Goal: Task Accomplishment & Management: Manage account settings

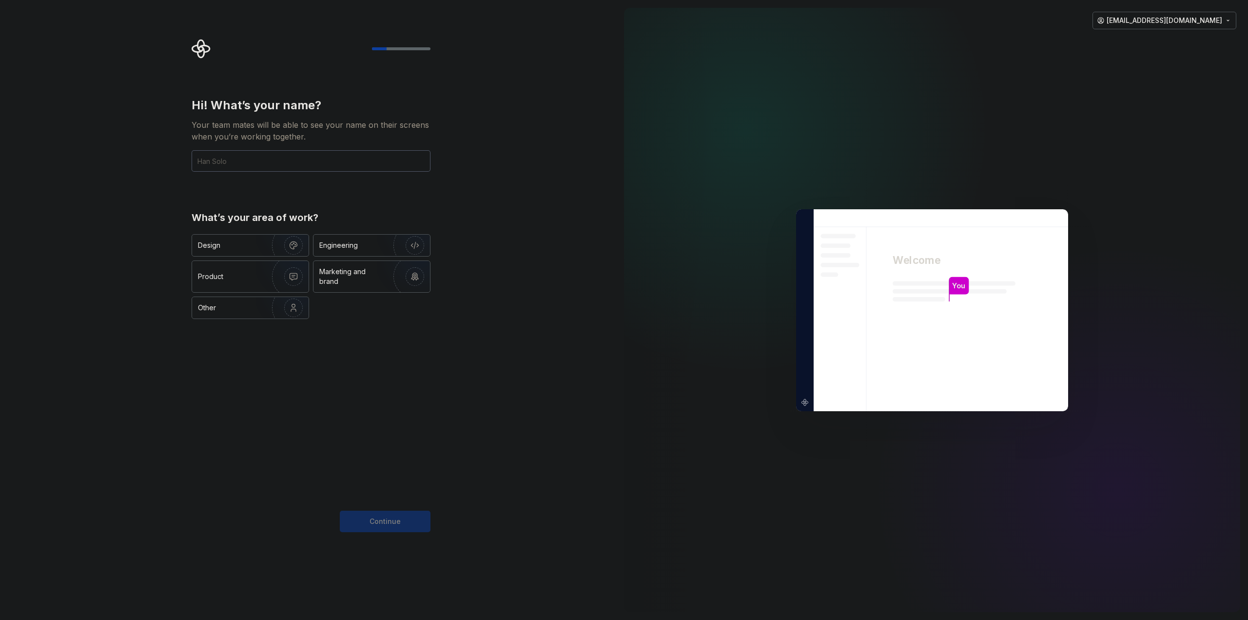
click at [425, 404] on div "Hi! What’s your name? Your team mates will be able to see your name on their sc…" at bounding box center [311, 315] width 239 height 435
click at [298, 163] on input "text" at bounding box center [311, 160] width 239 height 21
type input "IT Operations"
click at [472, 487] on div "Hi! What’s your name? Your team mates will be able to see your name on their sc…" at bounding box center [308, 310] width 616 height 620
click at [368, 521] on div "Continue" at bounding box center [385, 521] width 91 height 21
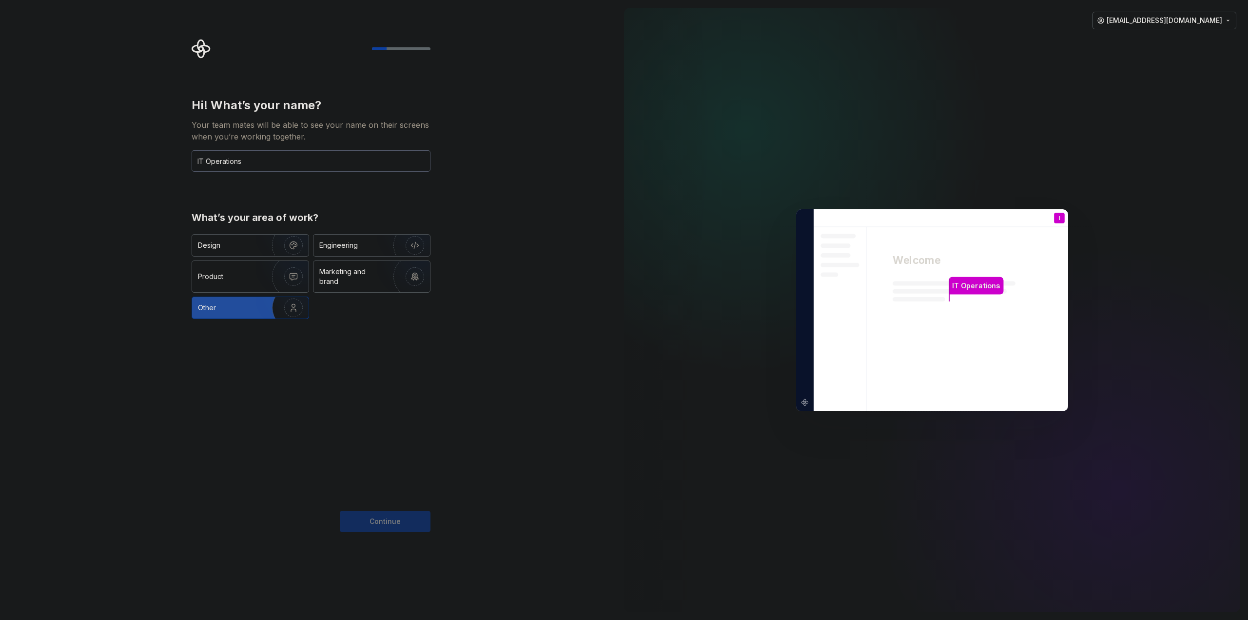
click at [269, 307] on img "button" at bounding box center [287, 307] width 62 height 65
click at [422, 515] on button "Continue" at bounding box center [385, 521] width 91 height 21
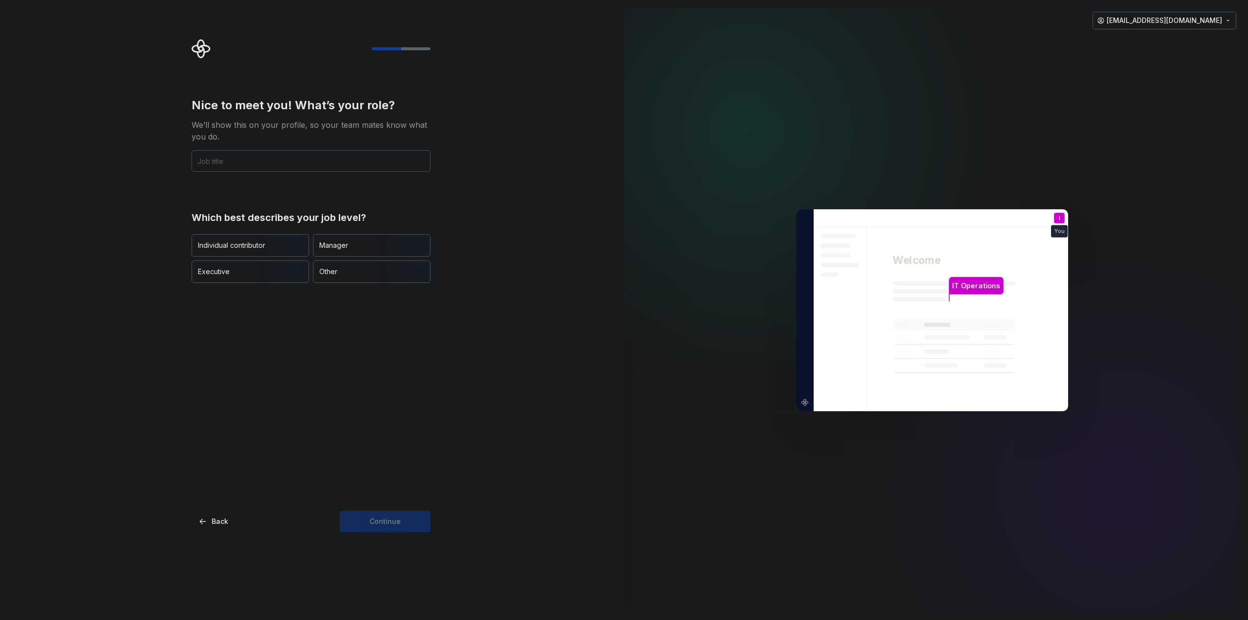
click at [238, 157] on input "text" at bounding box center [311, 160] width 239 height 21
click at [331, 274] on div "Other" at bounding box center [328, 272] width 18 height 10
click at [407, 523] on div "Continue" at bounding box center [385, 521] width 91 height 21
click at [281, 164] on input "text" at bounding box center [311, 160] width 239 height 21
type input "Admin"
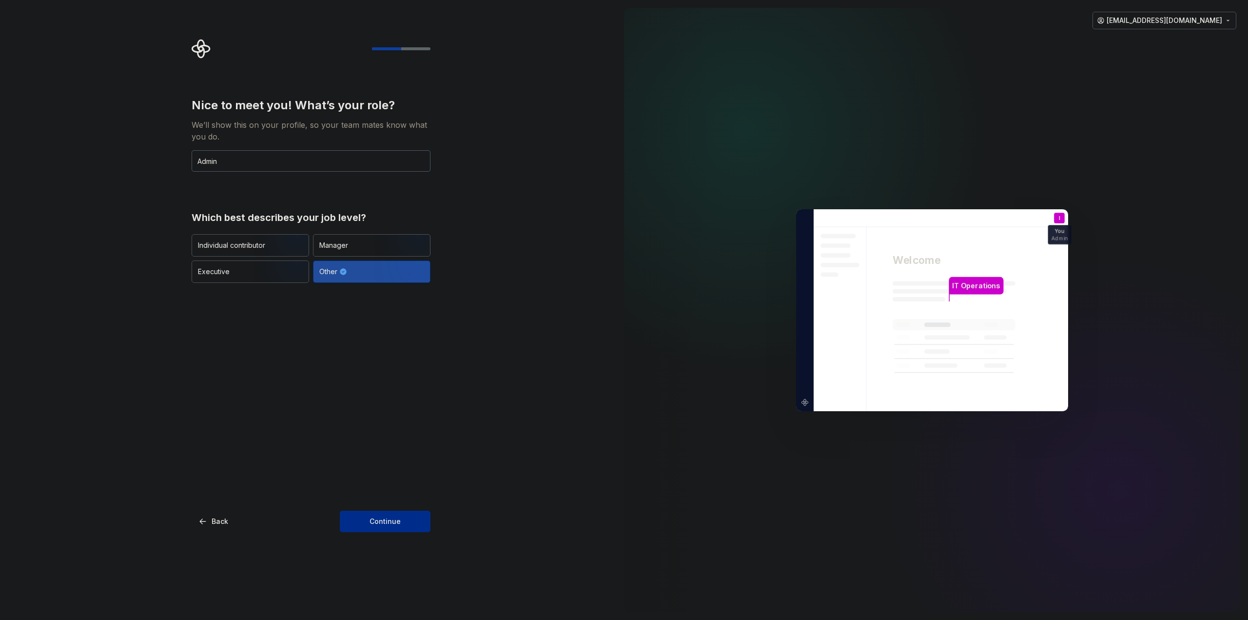
click at [394, 520] on span "Continue" at bounding box center [385, 521] width 31 height 10
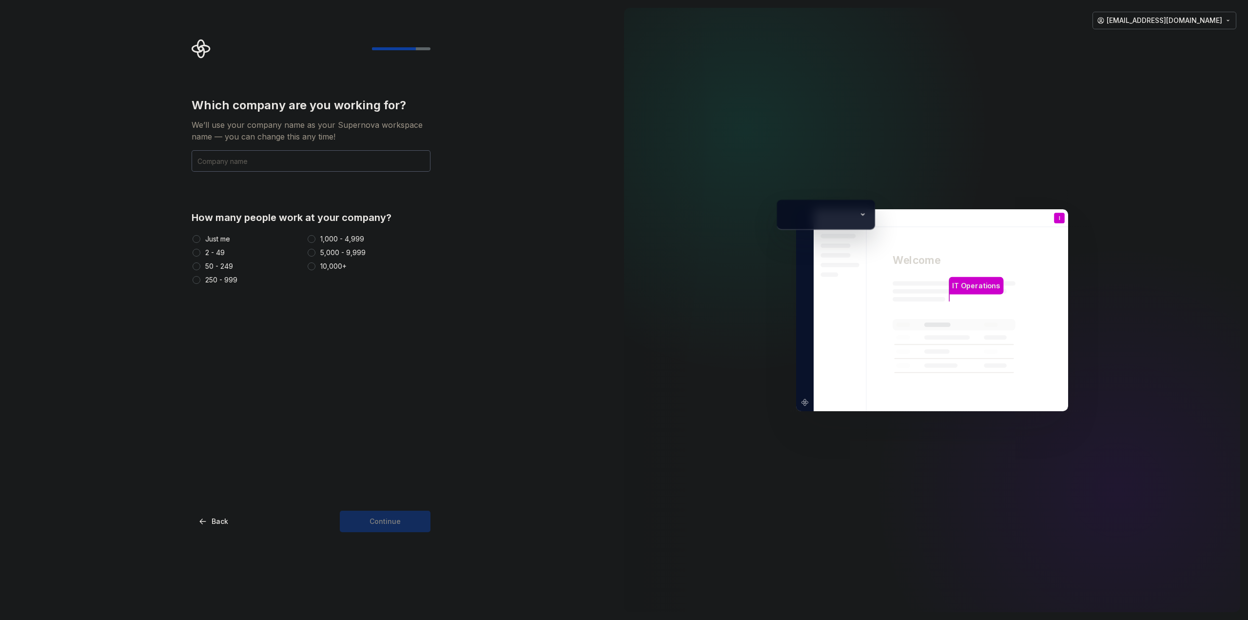
click at [195, 266] on button "50 - 249" at bounding box center [197, 266] width 8 height 8
click at [271, 164] on input "text" at bounding box center [311, 160] width 239 height 21
type input "Payara Services Ltd"
click at [373, 523] on span "Continue" at bounding box center [385, 521] width 31 height 10
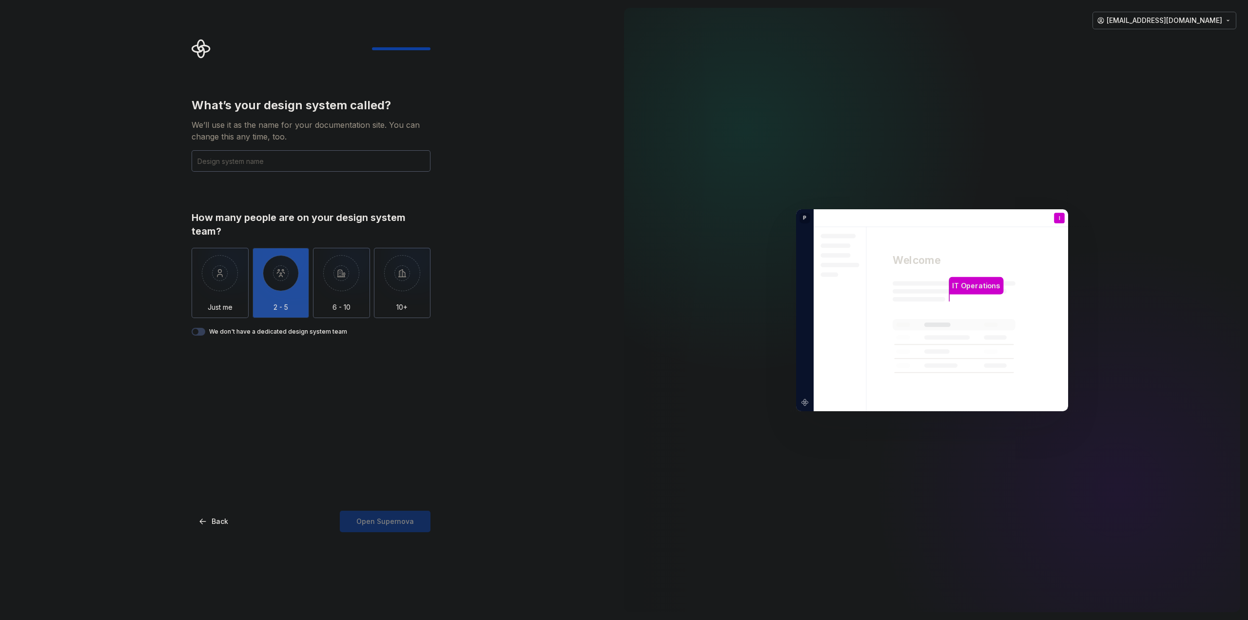
click at [292, 278] on img "button" at bounding box center [281, 280] width 57 height 65
click at [255, 159] on input "text" at bounding box center [311, 160] width 239 height 21
click at [278, 162] on input "text" at bounding box center [311, 160] width 239 height 21
drag, startPoint x: 251, startPoint y: 166, endPoint x: 145, endPoint y: 167, distance: 105.8
click at [145, 167] on div "What’s your design system called? We’ll use it as the name for your documentati…" at bounding box center [308, 310] width 616 height 620
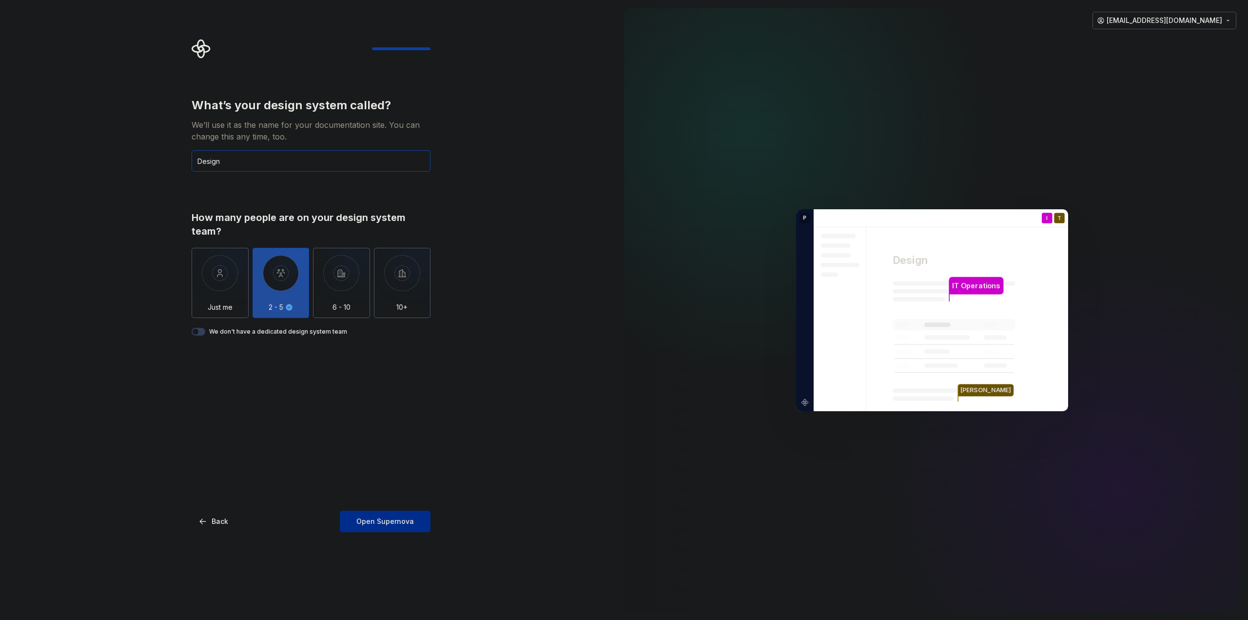
type input "Design"
click at [391, 524] on span "Open Supernova" at bounding box center [385, 521] width 58 height 10
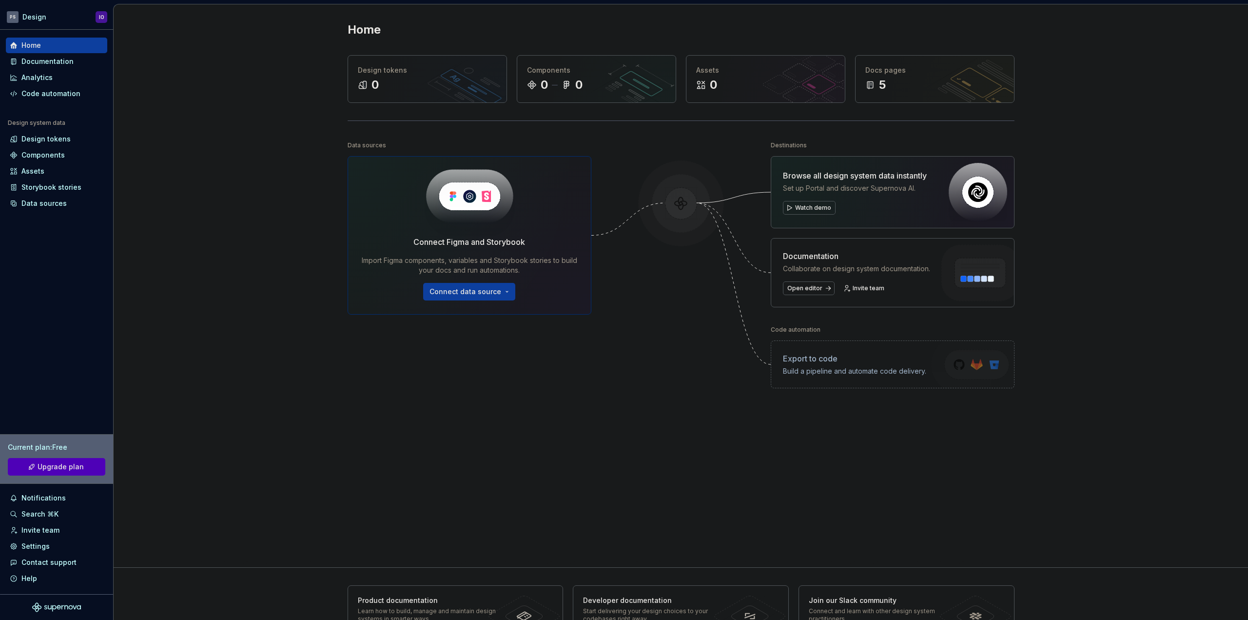
click at [224, 317] on div "Home Design tokens 0 Components 0 0 Assets 0 Docs pages 5 Data sources Connect …" at bounding box center [681, 285] width 1135 height 563
click at [206, 277] on div "Home Design tokens 0 Components 0 0 Assets 0 Docs pages 5 Data sources Connect …" at bounding box center [681, 285] width 1135 height 563
click at [50, 530] on div "Invite team" at bounding box center [40, 530] width 38 height 10
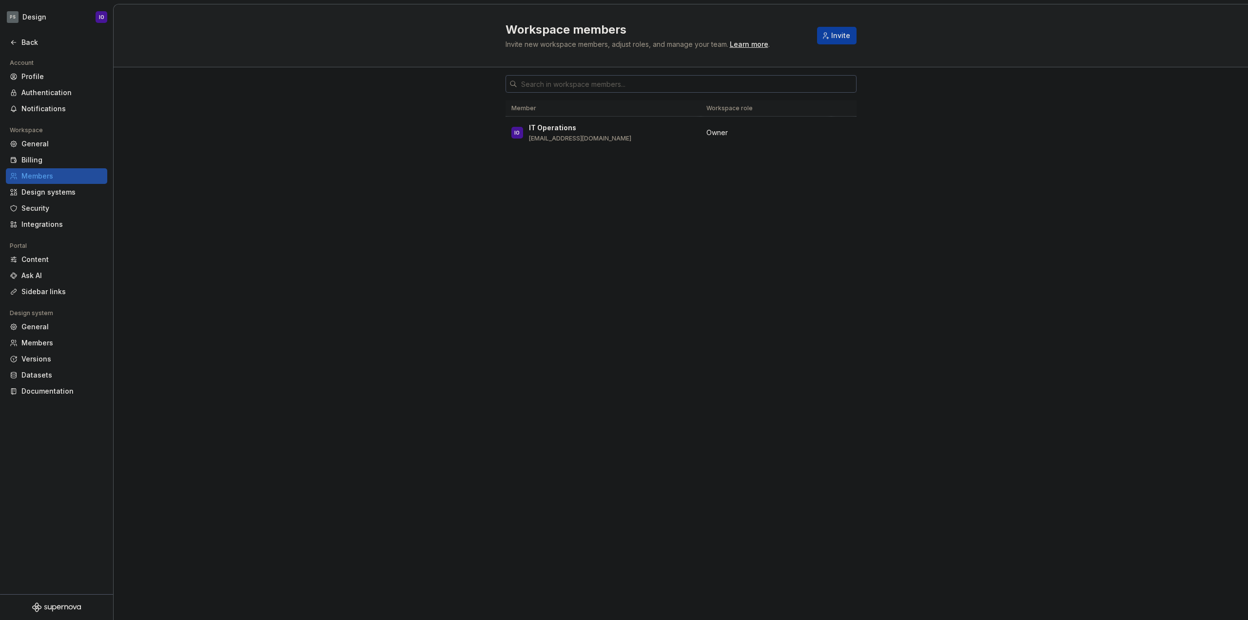
click at [561, 79] on input "text" at bounding box center [686, 84] width 339 height 18
type input "d"
click at [824, 39] on button "Invite" at bounding box center [837, 36] width 40 height 18
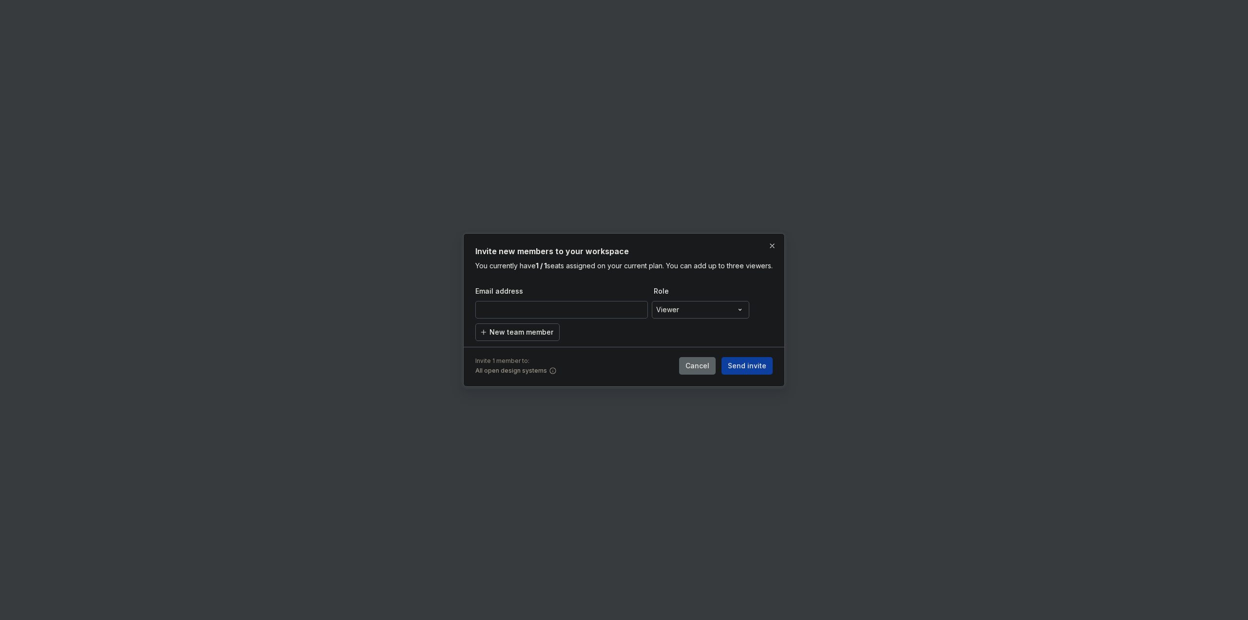
click at [593, 318] on input "email" at bounding box center [561, 310] width 173 height 18
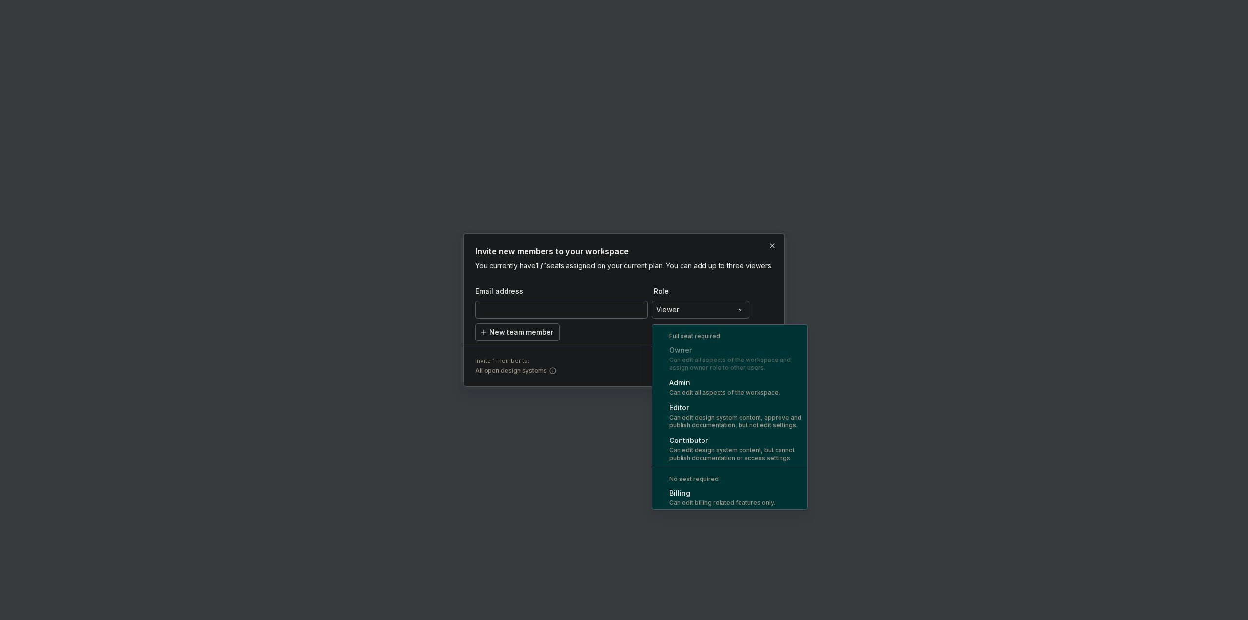
click at [690, 316] on div "**********" at bounding box center [624, 310] width 1248 height 620
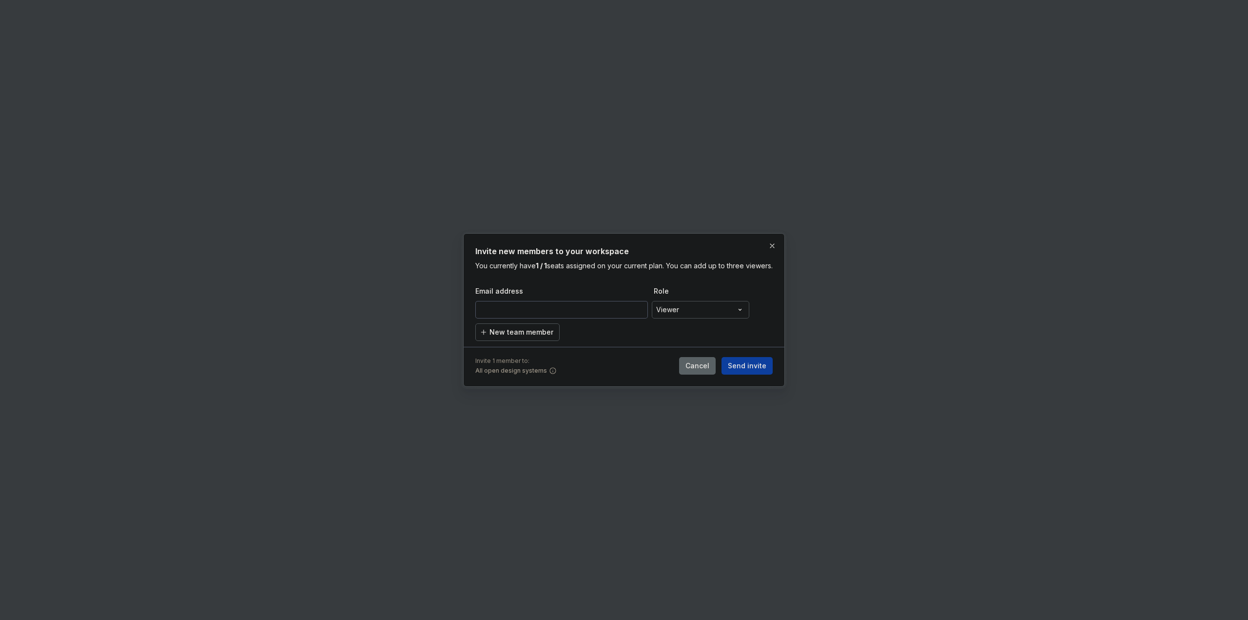
click at [680, 319] on div "**********" at bounding box center [624, 310] width 1248 height 620
click at [691, 316] on div "**********" at bounding box center [624, 310] width 1248 height 620
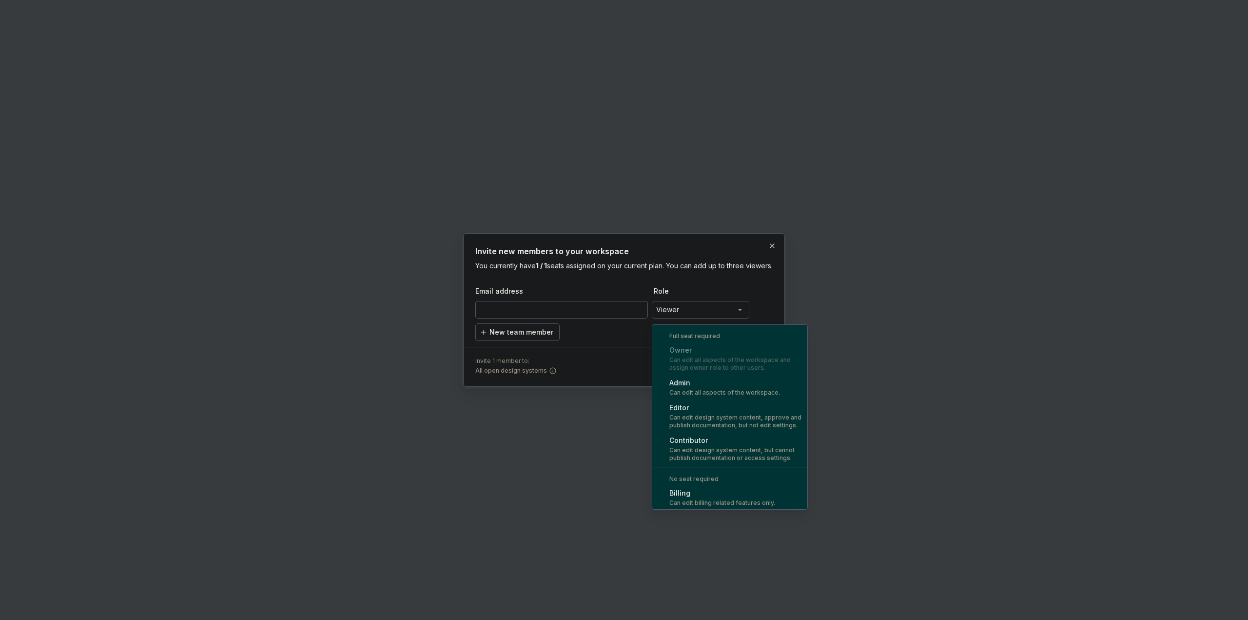
select select "*****"
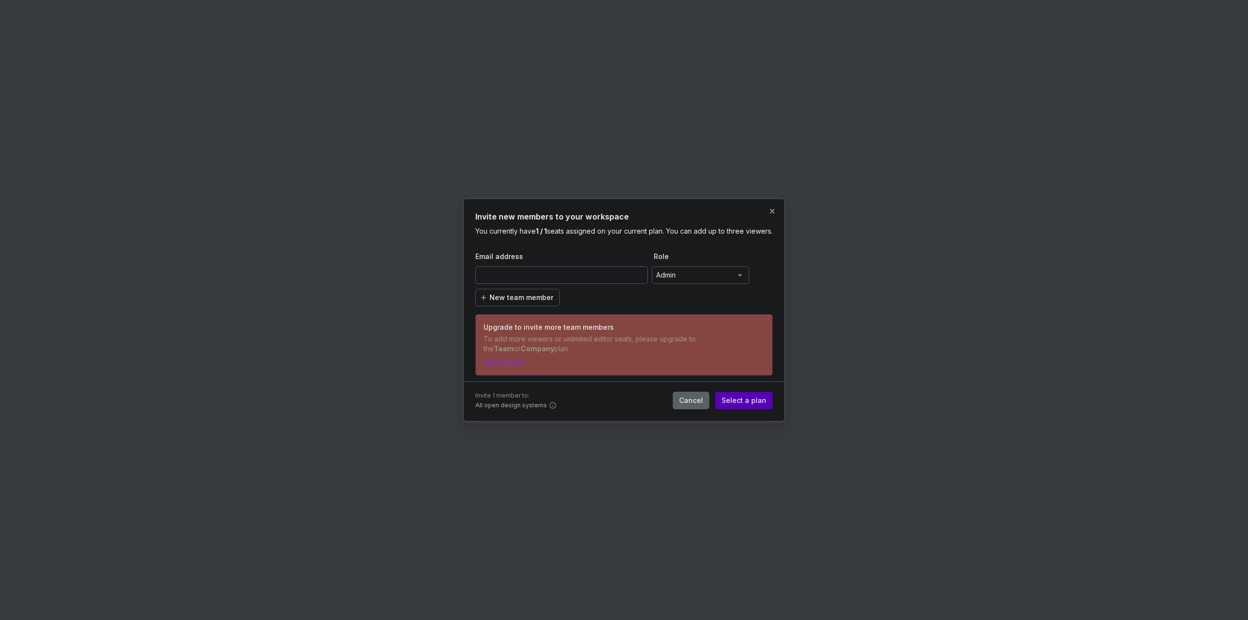
click at [747, 405] on span "Select a plan" at bounding box center [744, 401] width 45 height 10
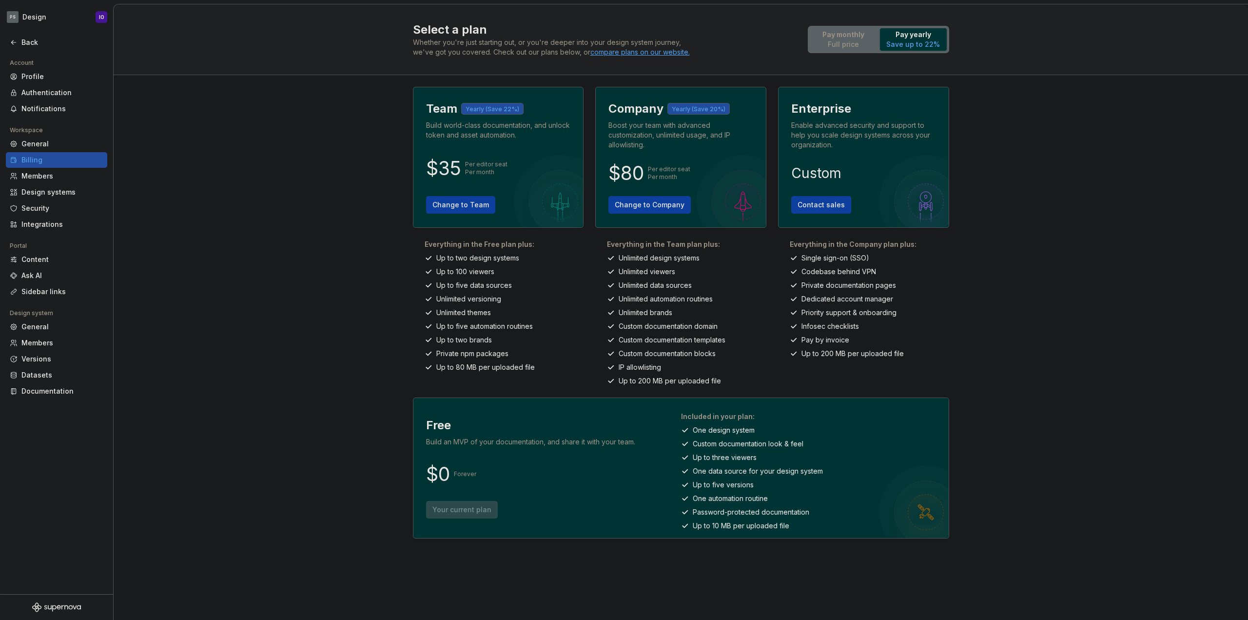
click at [331, 128] on div "Select a plan Whether you're just starting out, or you're deeper into your desi…" at bounding box center [681, 311] width 1135 height 615
click at [464, 204] on span "Change to Team" at bounding box center [461, 205] width 57 height 10
click at [315, 196] on div "Select a plan Whether you're just starting out, or you're deeper into your desi…" at bounding box center [681, 311] width 1135 height 615
click at [315, 181] on div "Select a plan Whether you're just starting out, or you're deeper into your desi…" at bounding box center [681, 311] width 1135 height 615
click at [455, 205] on span "Change to Team" at bounding box center [461, 205] width 57 height 10
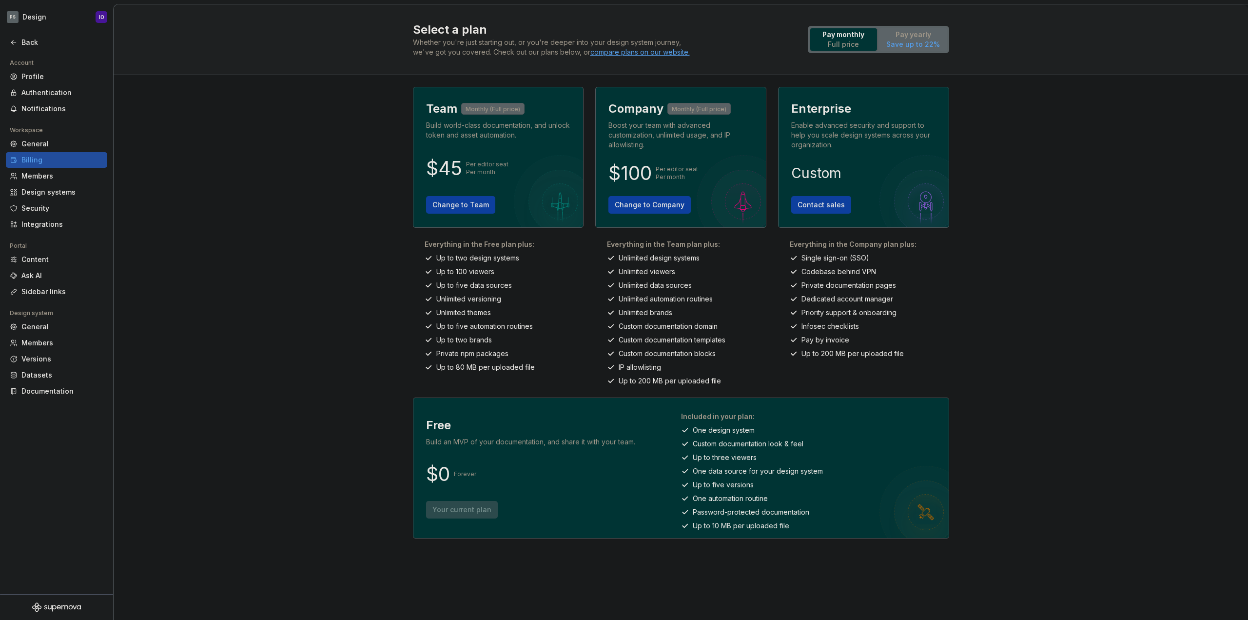
click at [915, 44] on p "Save up to 22%" at bounding box center [914, 45] width 54 height 10
click at [837, 49] on p "Full price" at bounding box center [844, 45] width 42 height 10
click at [934, 51] on div "Pay monthly Full price Pay yearly Save up to 22%" at bounding box center [878, 39] width 141 height 27
click at [918, 48] on p "Save up to 22%" at bounding box center [914, 45] width 54 height 10
drag, startPoint x: 331, startPoint y: 102, endPoint x: 336, endPoint y: 104, distance: 5.6
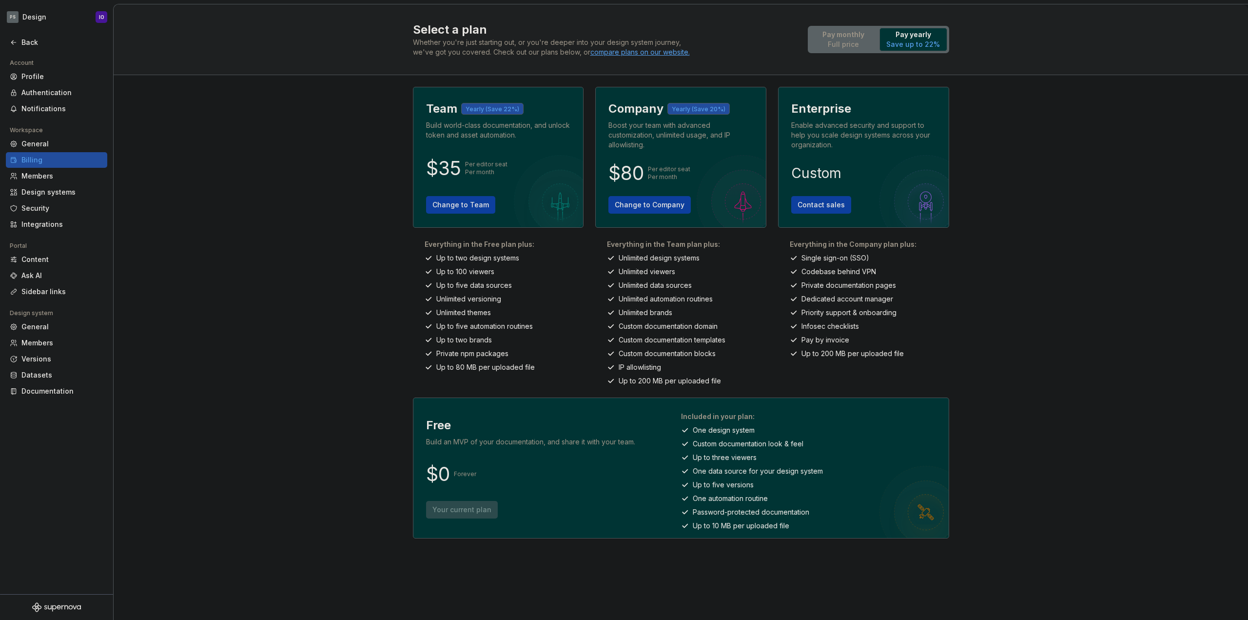
click at [336, 104] on div "Select a plan Whether you're just starting out, or you're deeper into your desi…" at bounding box center [681, 311] width 1135 height 615
click at [364, 191] on div "Select a plan Whether you're just starting out, or you're deeper into your desi…" at bounding box center [681, 311] width 1135 height 615
click at [315, 221] on div "Select a plan Whether you're just starting out, or you're deeper into your desi…" at bounding box center [681, 311] width 1135 height 615
click at [475, 203] on span "Change to Team" at bounding box center [461, 205] width 57 height 10
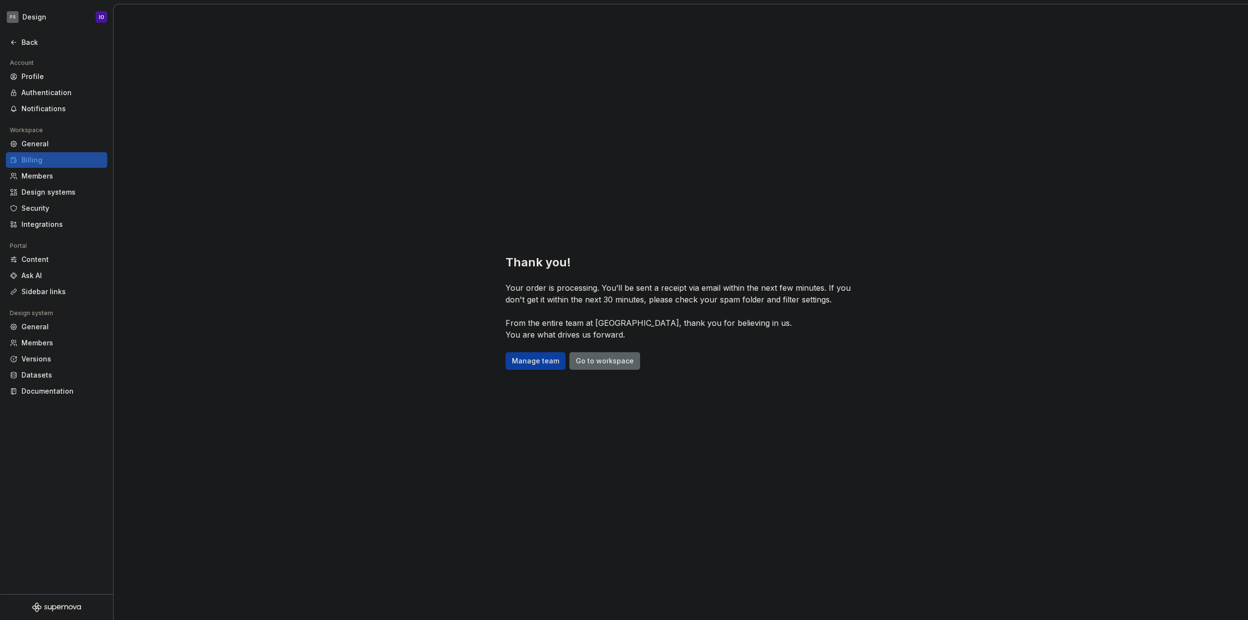
click at [378, 218] on div "Thank you! Your order is processing. You’ll be sent a receipt via email within …" at bounding box center [681, 311] width 1135 height 615
click at [47, 343] on div "Members" at bounding box center [62, 343] width 82 height 10
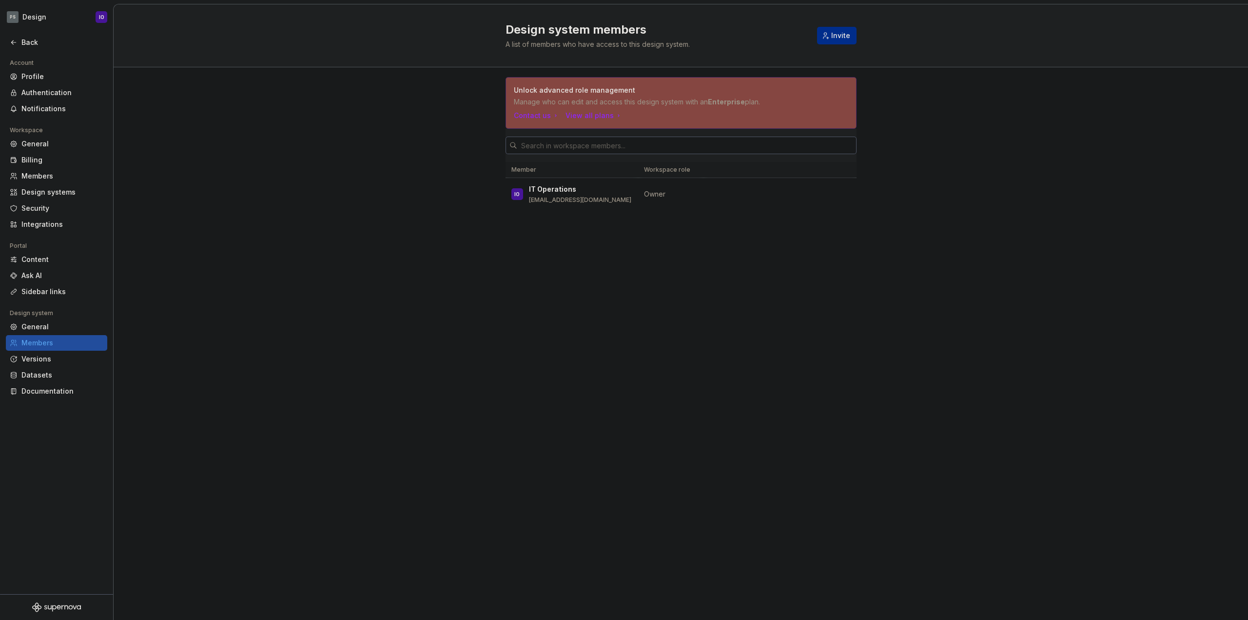
click at [838, 32] on span "Invite" at bounding box center [840, 36] width 19 height 10
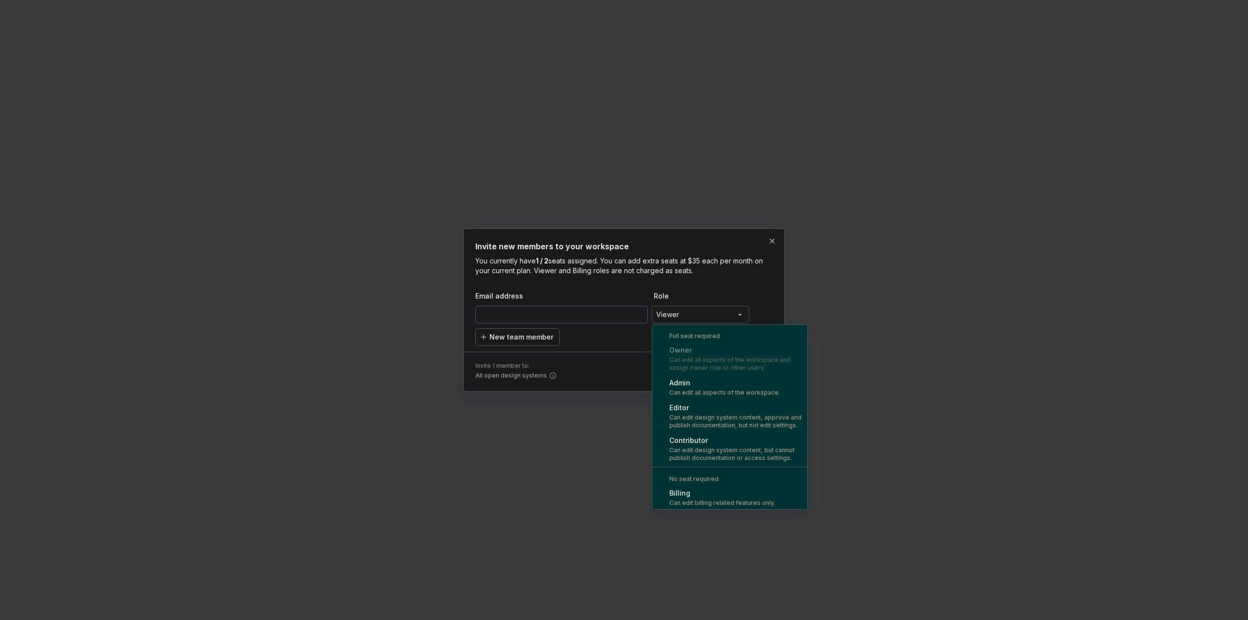
click at [676, 319] on div "**********" at bounding box center [624, 310] width 1248 height 620
select select "*******"
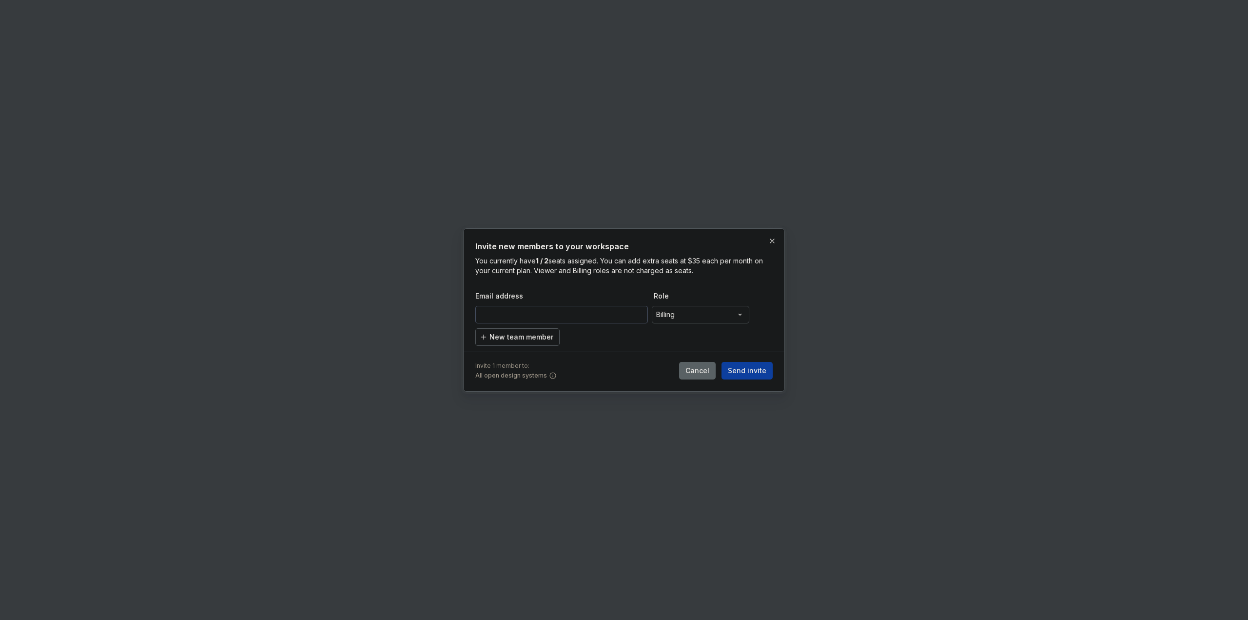
click at [592, 319] on input "email" at bounding box center [561, 315] width 173 height 18
type input "[EMAIL_ADDRESS][DOMAIN_NAME]"
click at [743, 372] on span "Send invite" at bounding box center [747, 371] width 39 height 10
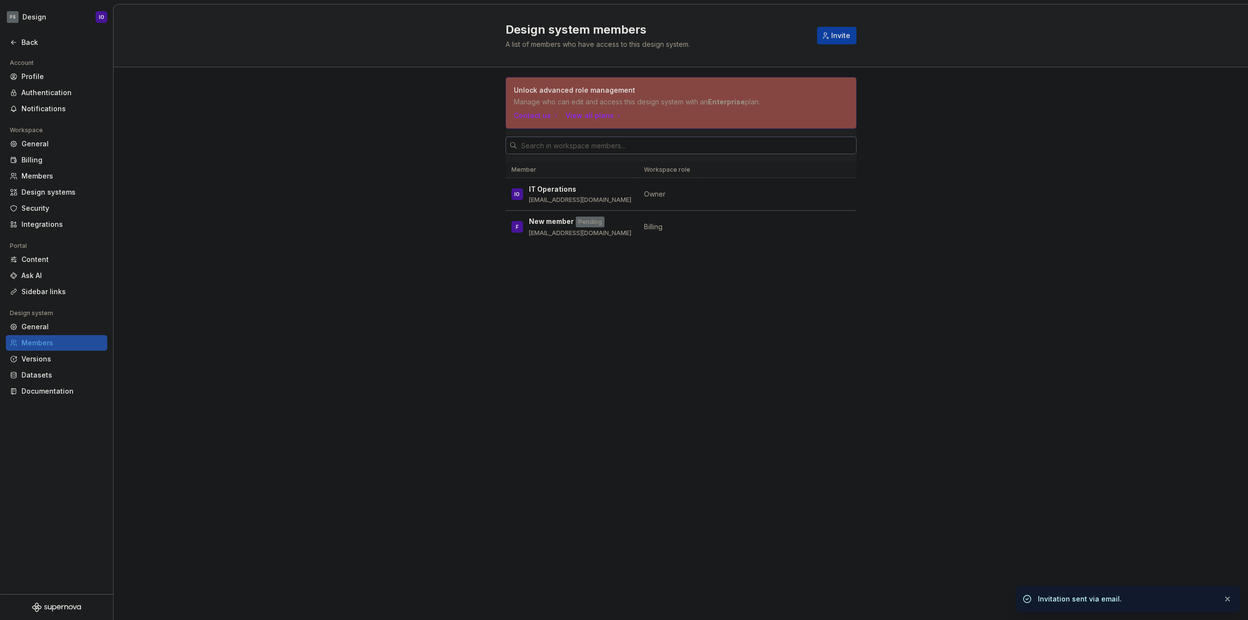
click at [743, 372] on div "Design system members A list of members who have access to this design system. …" at bounding box center [681, 311] width 1135 height 615
click at [386, 288] on div "Design system members A list of members who have access to this design system. …" at bounding box center [681, 311] width 1135 height 615
click at [381, 245] on div "Unlock advanced role management Manage who can edit and access this design syst…" at bounding box center [681, 173] width 1135 height 213
click at [283, 265] on div "Unlock advanced role management Manage who can edit and access this design syst…" at bounding box center [681, 173] width 1135 height 213
click at [47, 173] on div "Members" at bounding box center [62, 176] width 82 height 10
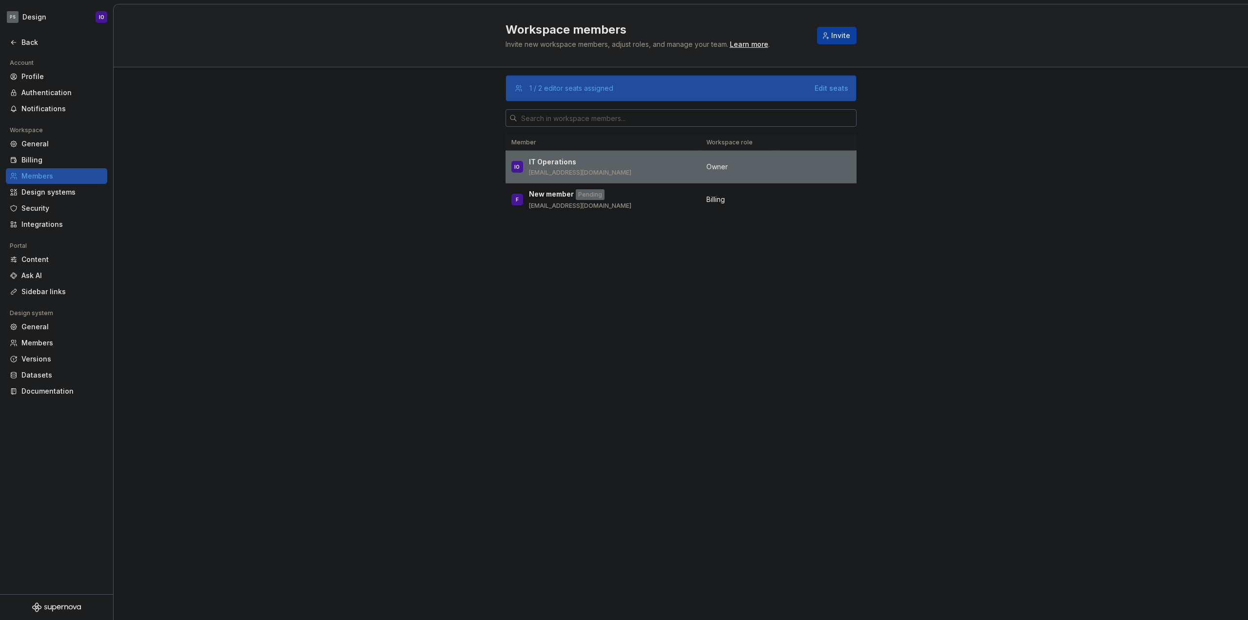
click at [631, 169] on div "IO IT Operations it.operations@payara.fish" at bounding box center [603, 167] width 183 height 20
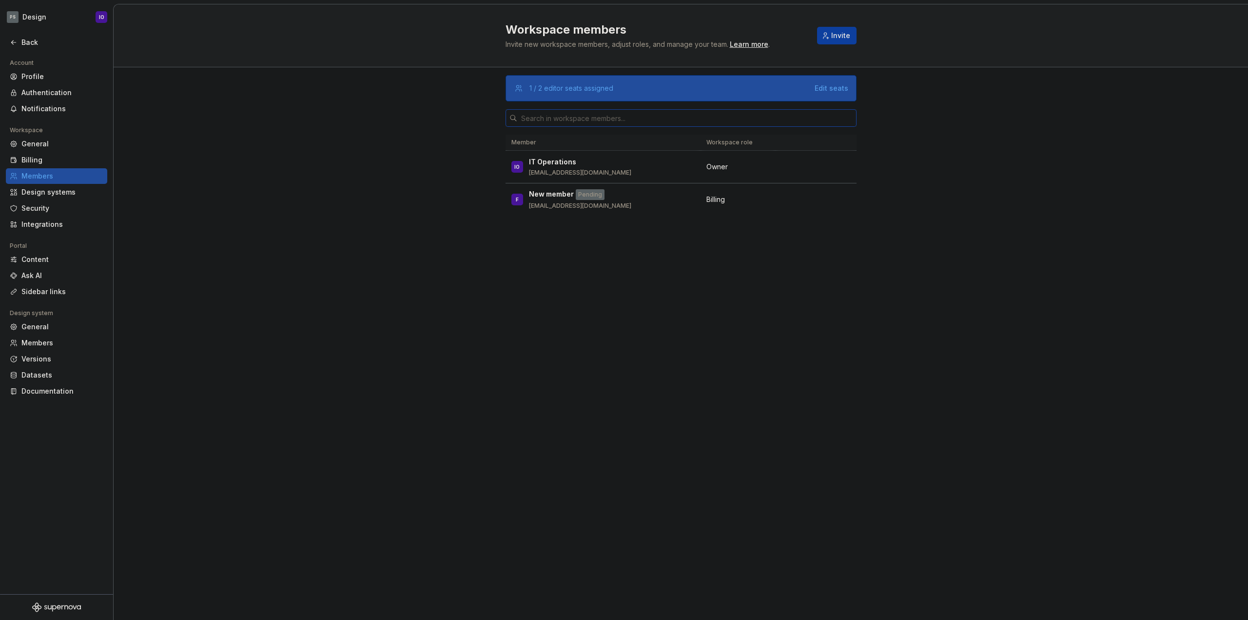
click at [564, 120] on input "text" at bounding box center [686, 118] width 339 height 18
click at [388, 151] on div "1 / 2 editor seats assigned Edit seats Member Workspace role IO IT Operations i…" at bounding box center [681, 343] width 1135 height 553
click at [840, 35] on span "Invite" at bounding box center [840, 36] width 19 height 10
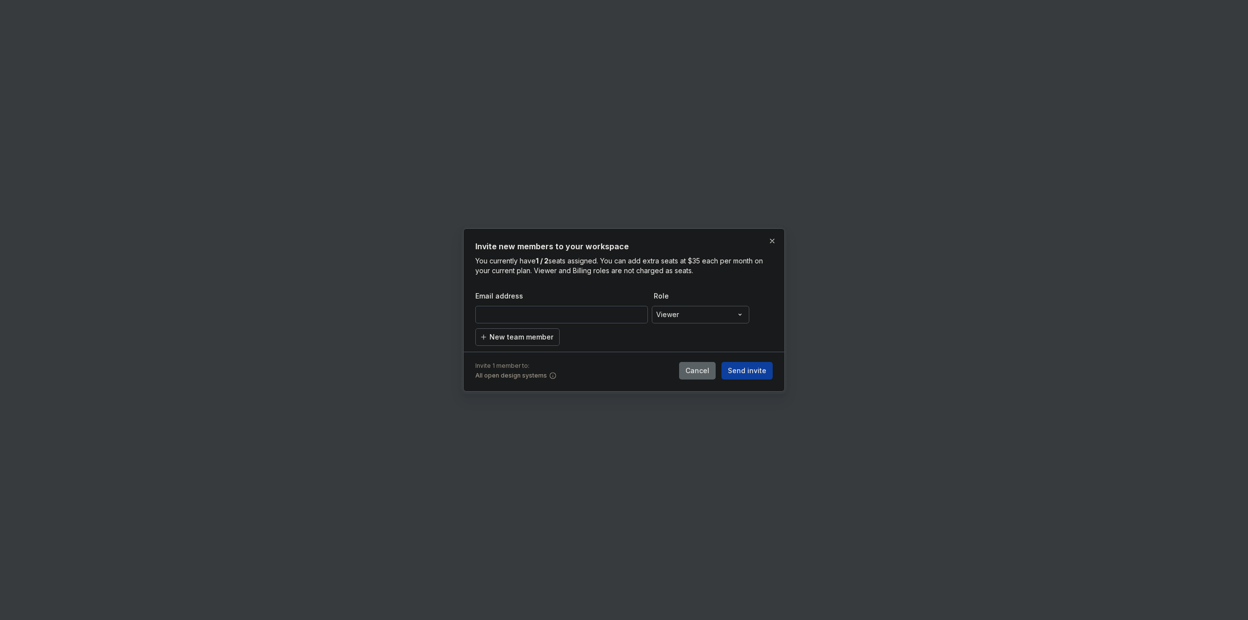
click at [546, 312] on input "email" at bounding box center [561, 315] width 173 height 18
click at [677, 308] on div "**********" at bounding box center [624, 310] width 1248 height 620
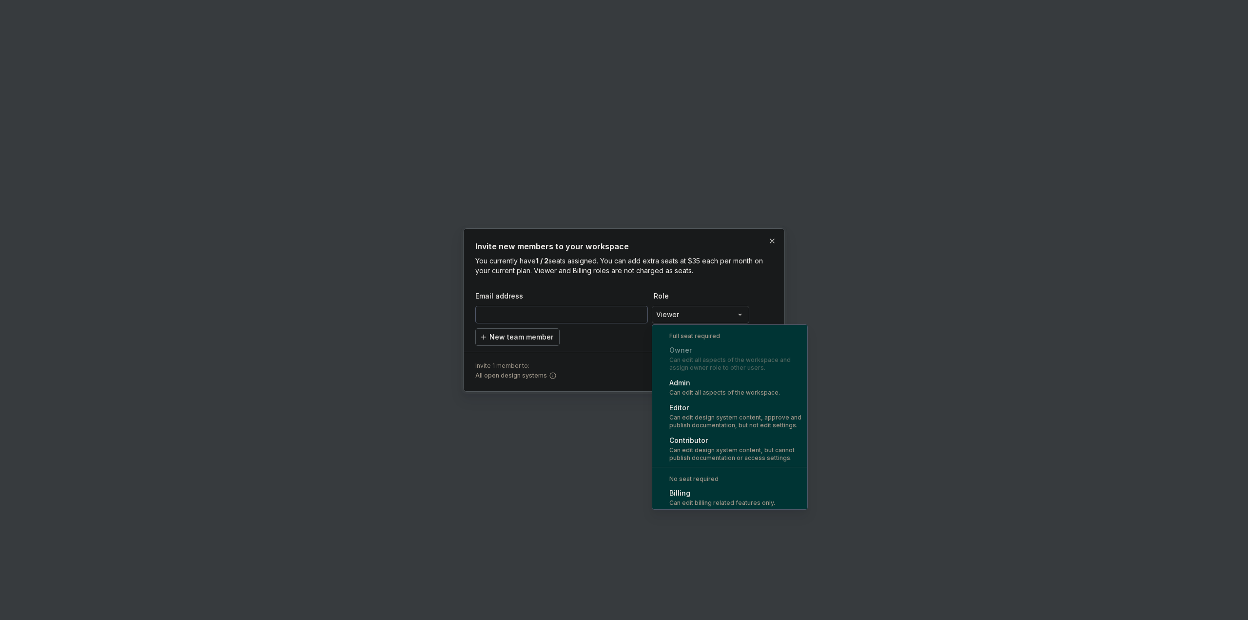
scroll to position [27, 0]
select select "*******"
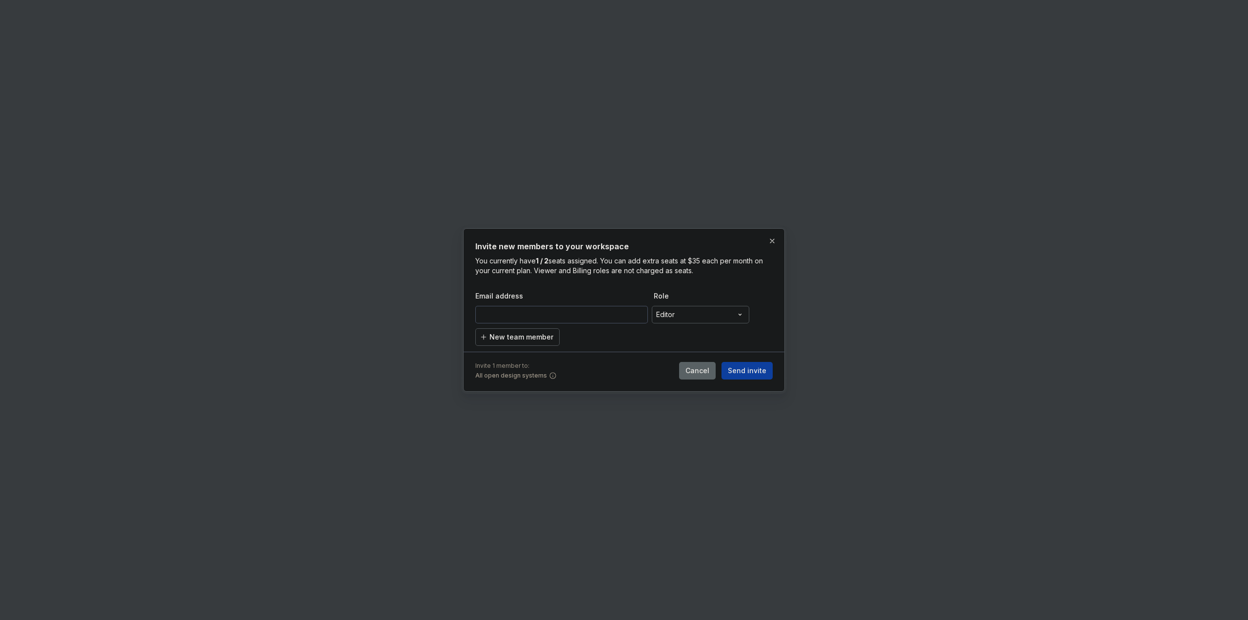
click at [583, 318] on input "email" at bounding box center [561, 315] width 173 height 18
paste input "[PERSON_NAME][EMAIL_ADDRESS][DOMAIN_NAME]"
type input "[PERSON_NAME][EMAIL_ADDRESS][DOMAIN_NAME]"
click at [763, 370] on span "Send invite" at bounding box center [747, 371] width 39 height 10
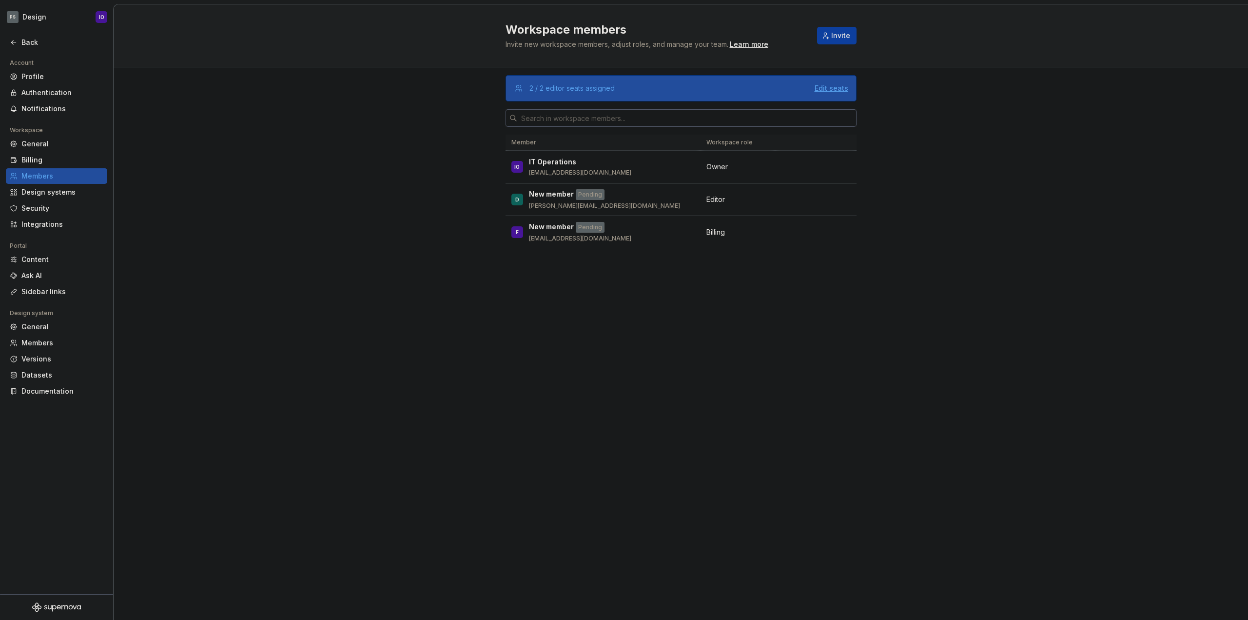
click at [832, 91] on div "Edit seats" at bounding box center [832, 88] width 34 height 10
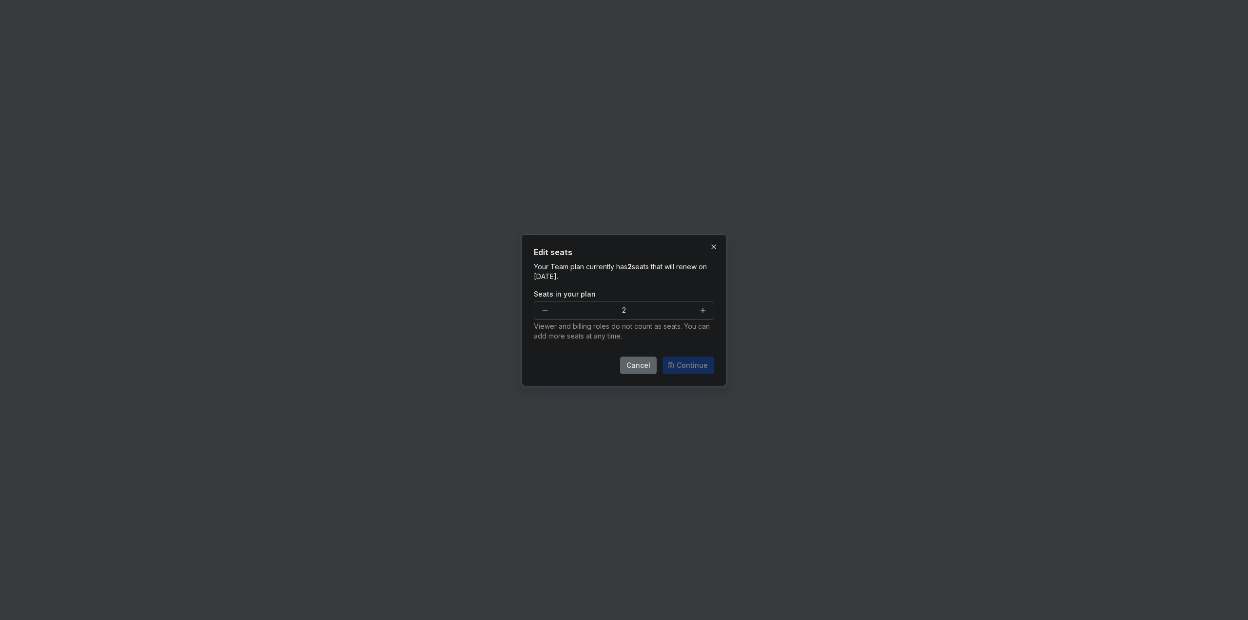
click at [647, 369] on span "Cancel" at bounding box center [639, 365] width 24 height 10
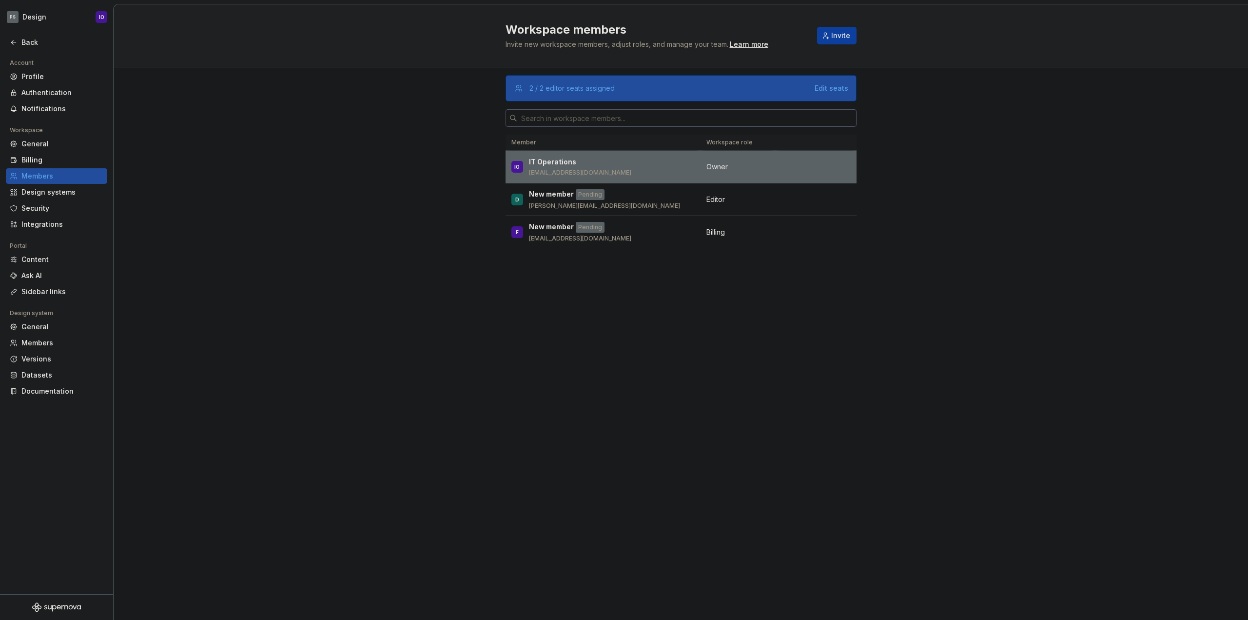
drag, startPoint x: 652, startPoint y: 169, endPoint x: 757, endPoint y: 177, distance: 105.6
click at [655, 170] on div "IO IT Operations it.operations@payara.fish" at bounding box center [603, 167] width 183 height 20
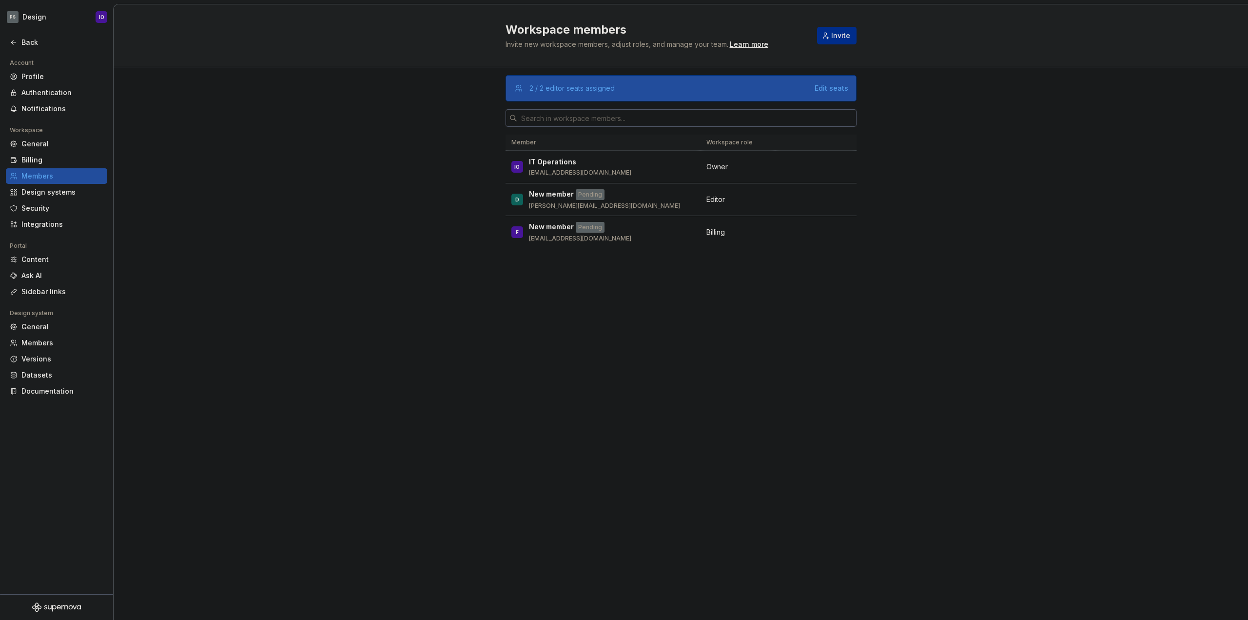
click at [842, 33] on span "Invite" at bounding box center [840, 36] width 19 height 10
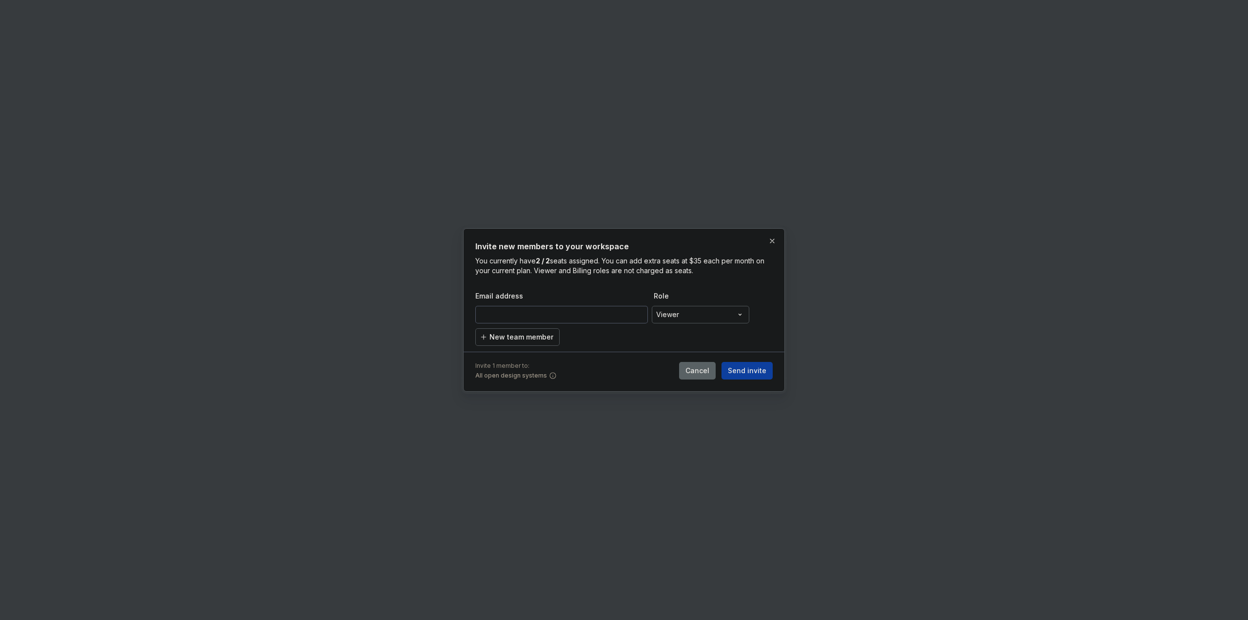
type input "[PERSON_NAME][EMAIL_ADDRESS][DOMAIN_NAME]"
click at [680, 314] on div "**********" at bounding box center [624, 310] width 1248 height 620
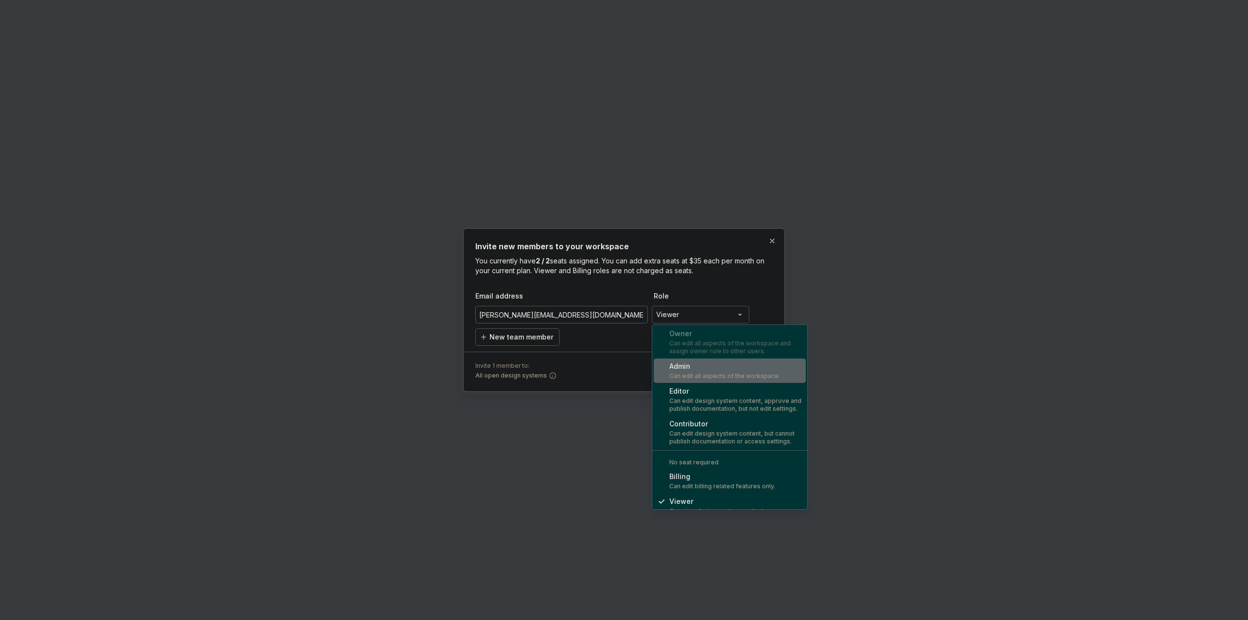
scroll to position [0, 0]
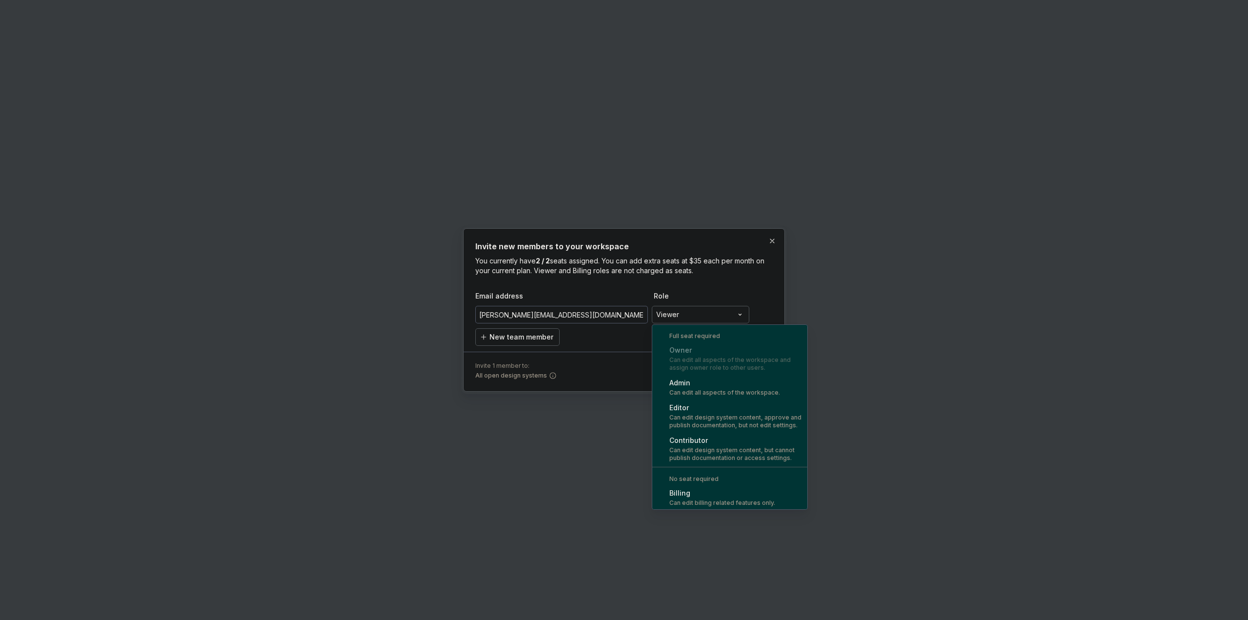
select select "*******"
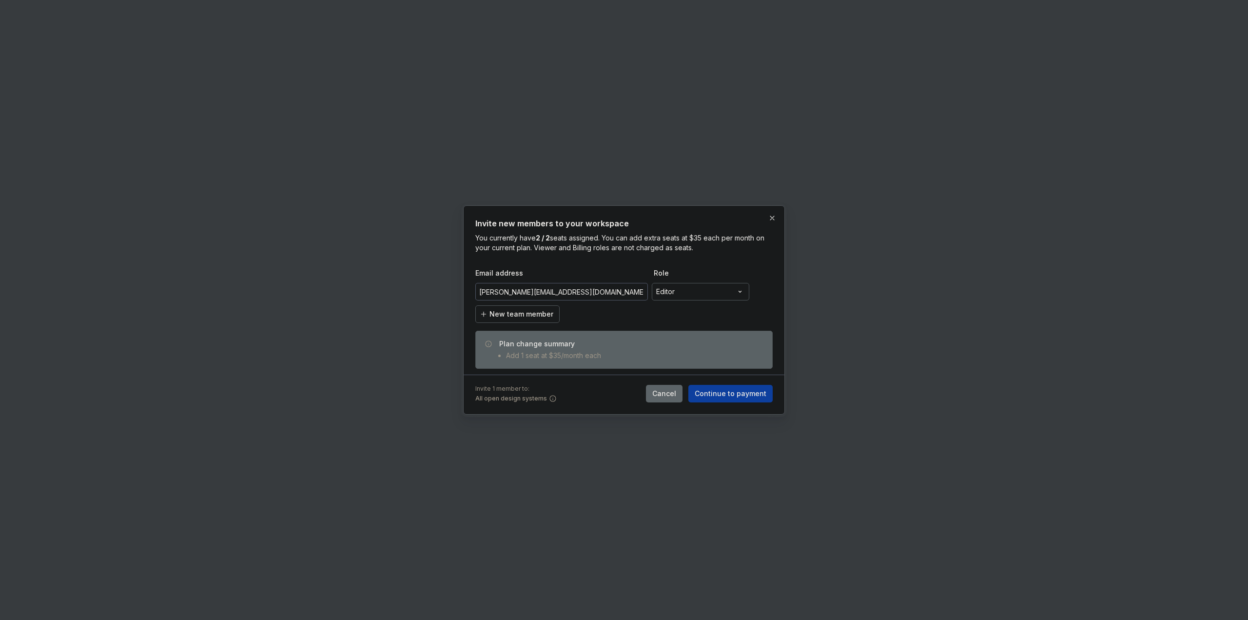
click at [668, 393] on span "Cancel" at bounding box center [665, 394] width 24 height 10
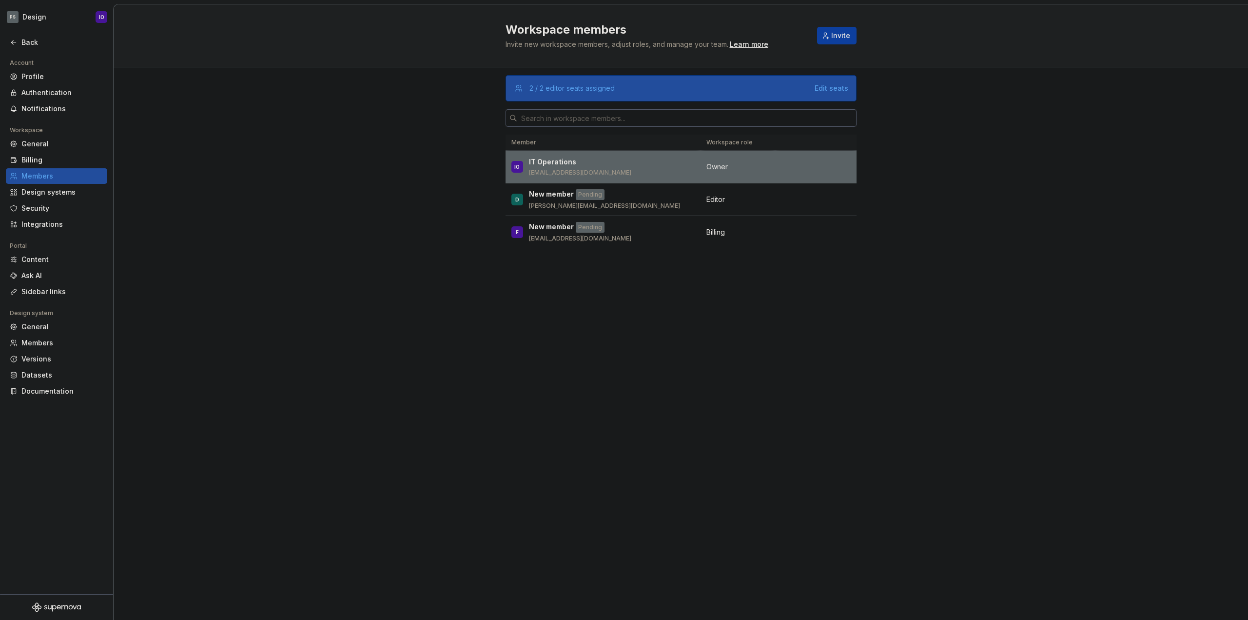
click at [801, 167] on td at bounding box center [815, 167] width 81 height 33
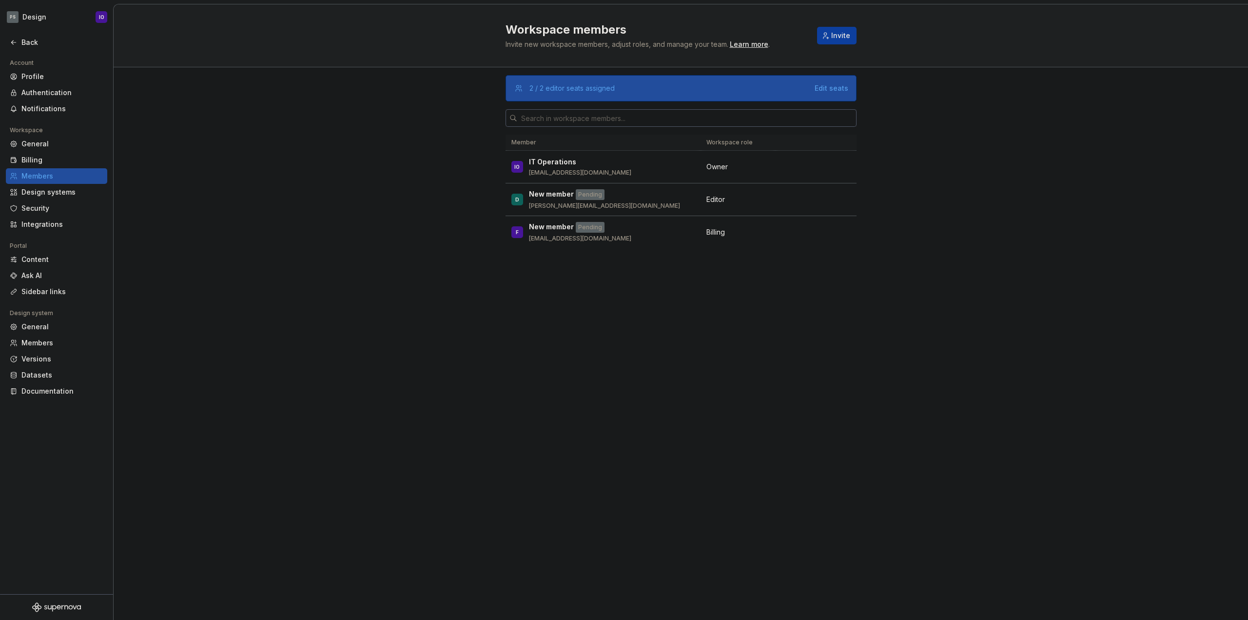
click at [385, 194] on div "2 / 2 editor seats assigned Edit seats Member Workspace role IO IT Operations […" at bounding box center [681, 343] width 1135 height 553
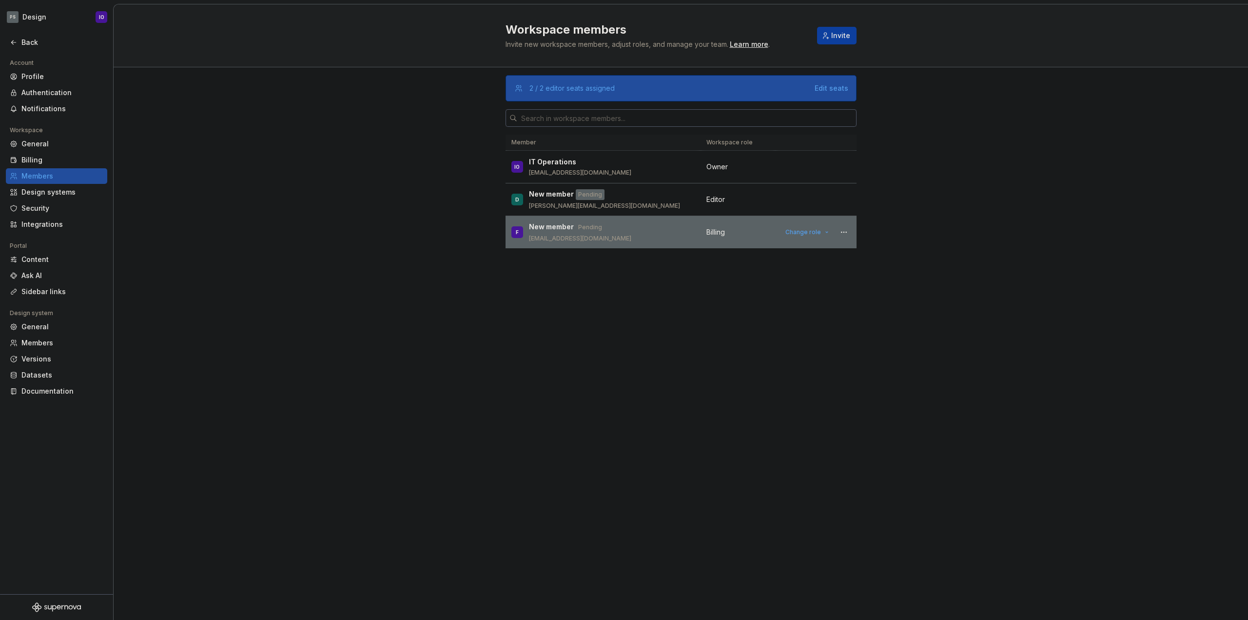
click at [807, 239] on td "Change role" at bounding box center [815, 232] width 81 height 33
click at [806, 231] on span "Change role" at bounding box center [804, 232] width 36 height 8
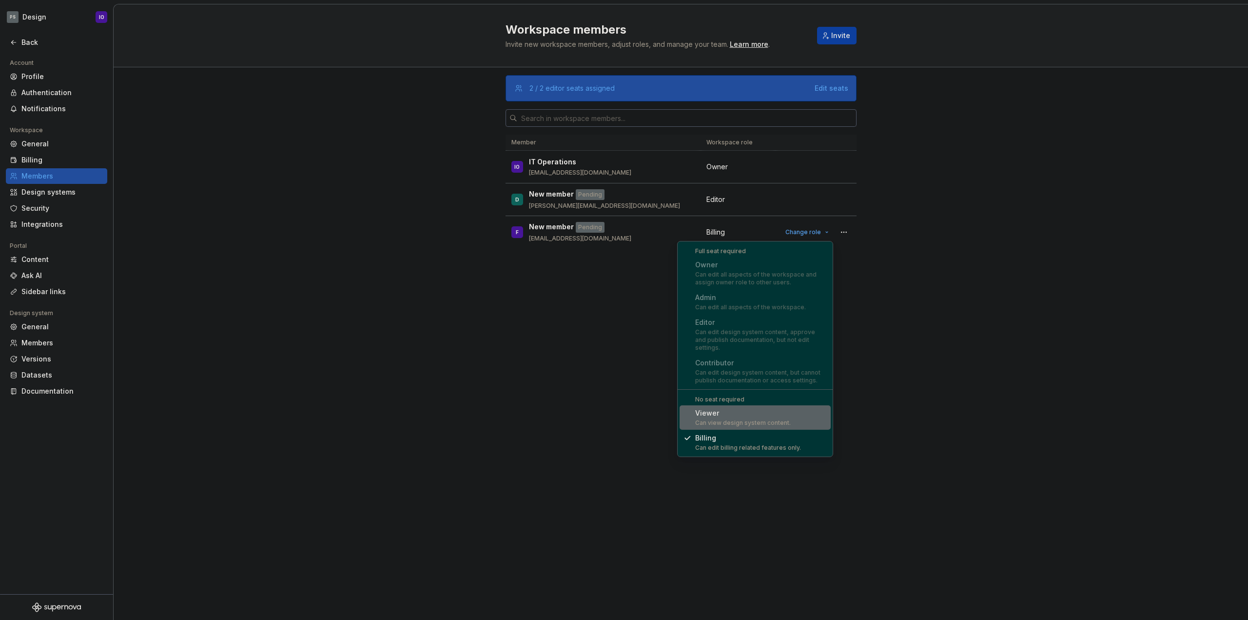
click at [590, 275] on div "2 / 2 editor seats assigned Edit seats Member Workspace role IO IT Operations […" at bounding box center [681, 324] width 351 height 515
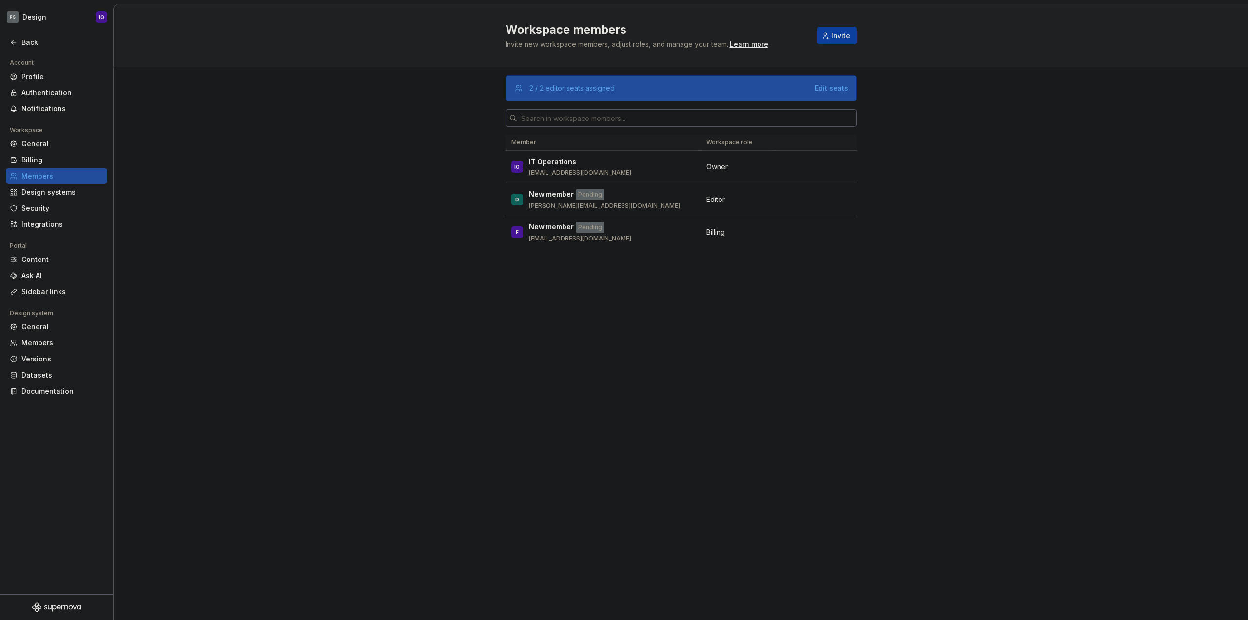
click at [376, 339] on div "2 / 2 editor seats assigned Edit seats Member Workspace role IO IT Operations […" at bounding box center [681, 343] width 1135 height 553
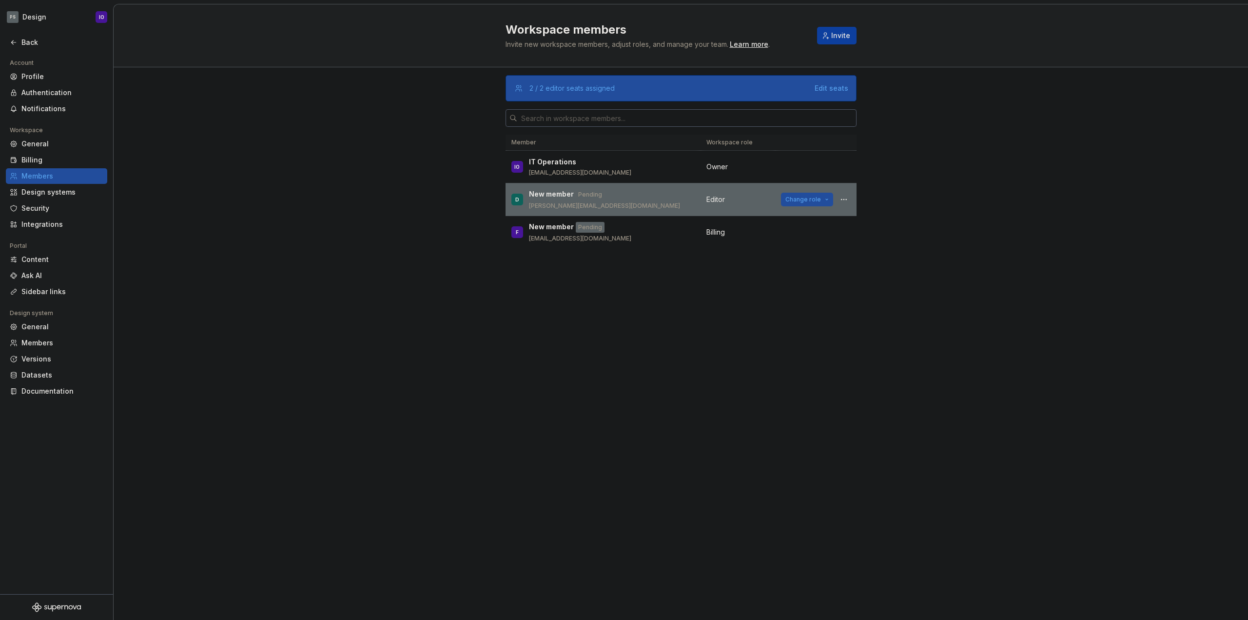
click at [808, 194] on button "Change role" at bounding box center [807, 200] width 52 height 14
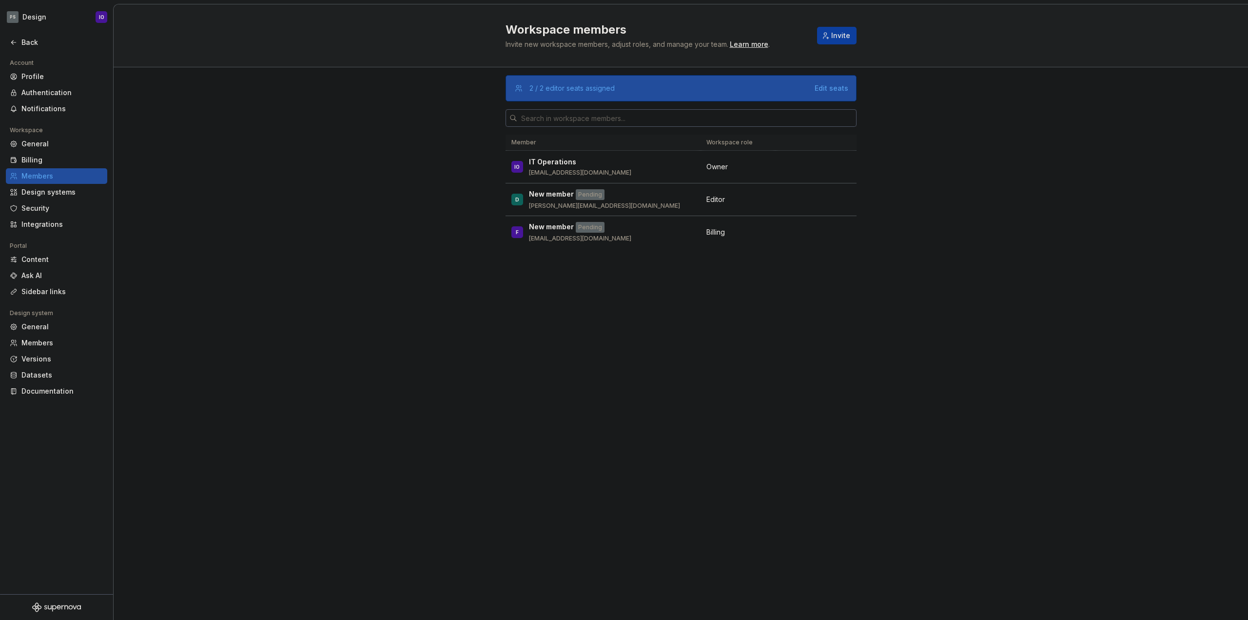
click at [583, 277] on div "2 / 2 editor seats assigned Edit seats Member Workspace role IO IT Operations […" at bounding box center [681, 324] width 351 height 515
click at [755, 307] on div "2 / 2 editor seats assigned Edit seats Member Workspace role IO IT Operations […" at bounding box center [681, 324] width 351 height 515
click at [677, 88] on div "2 / 2 editor seats assigned" at bounding box center [669, 88] width 279 height 10
drag, startPoint x: 637, startPoint y: 89, endPoint x: 550, endPoint y: 88, distance: 86.8
click at [550, 88] on div "2 / 2 editor seats assigned" at bounding box center [669, 88] width 279 height 10
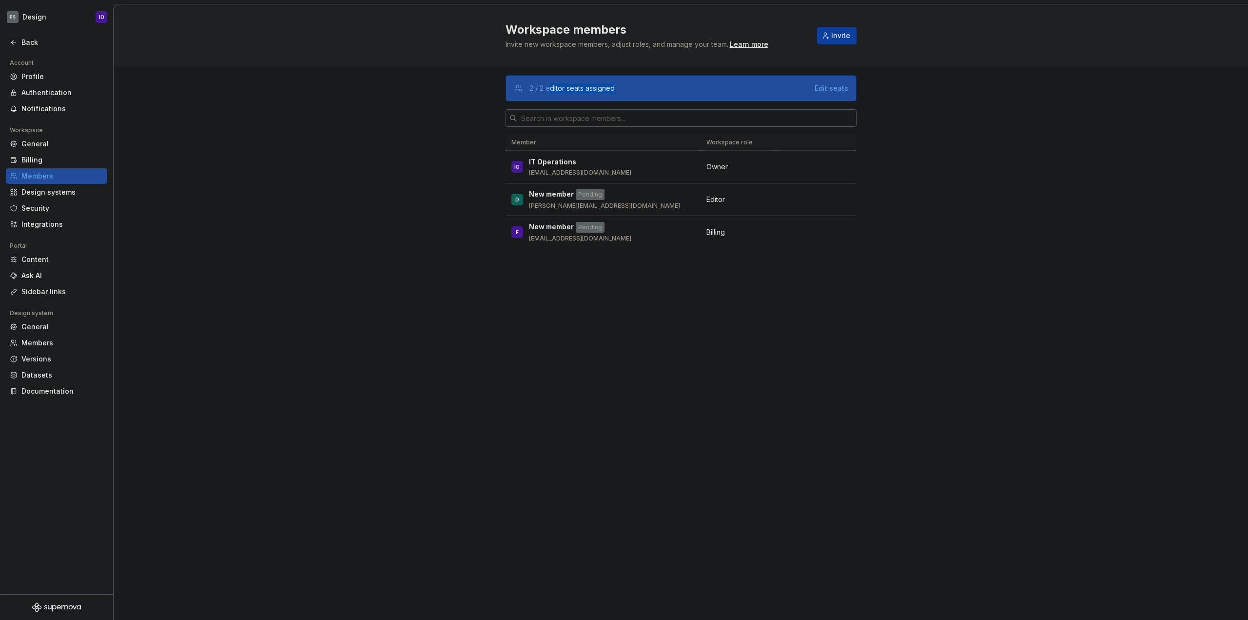
click at [550, 88] on div "2 / 2 editor seats assigned" at bounding box center [572, 88] width 85 height 10
click at [445, 106] on div "2 / 2 editor seats assigned Edit seats Member Workspace role IO IT Operations […" at bounding box center [681, 343] width 1135 height 553
drag, startPoint x: 527, startPoint y: 86, endPoint x: 535, endPoint y: 88, distance: 8.5
click at [535, 88] on div "2 / 2 editor seats assigned Edit seats" at bounding box center [681, 88] width 335 height 10
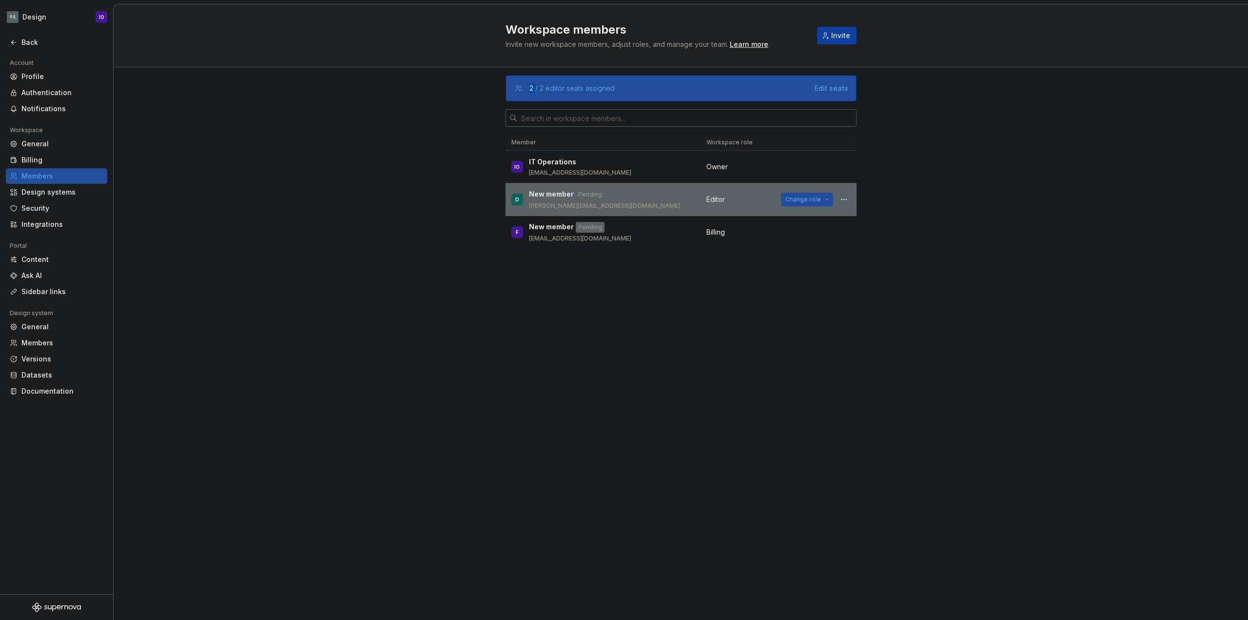
click at [795, 201] on span "Change role" at bounding box center [804, 200] width 36 height 8
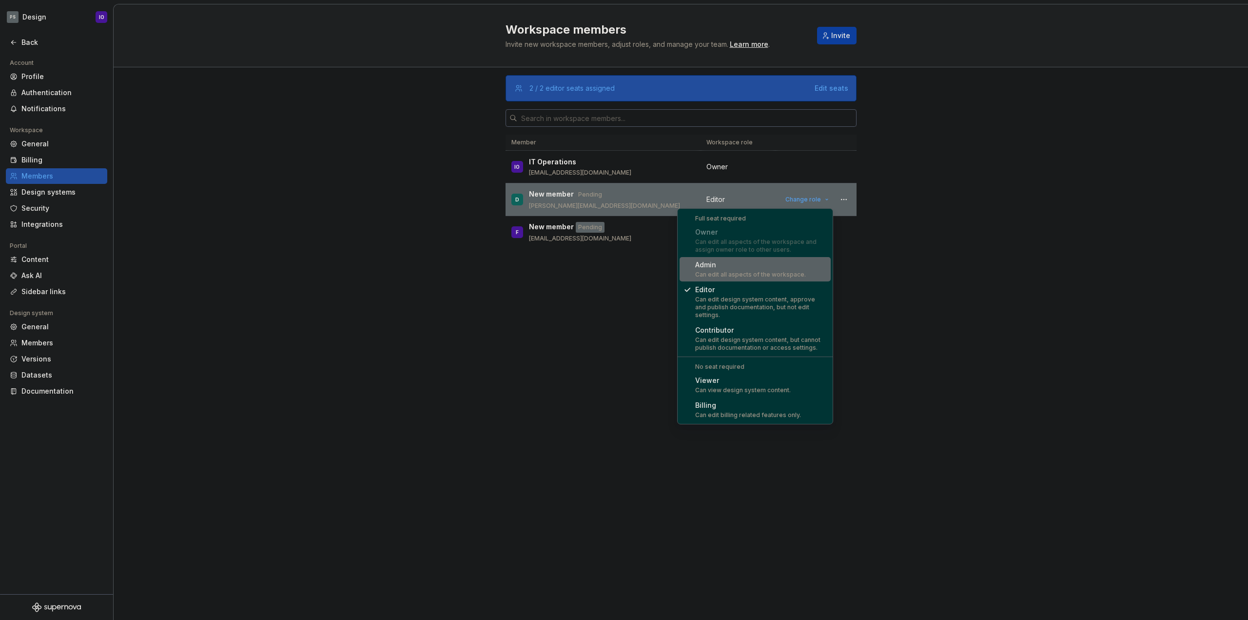
click at [756, 194] on td "Editor" at bounding box center [738, 199] width 75 height 33
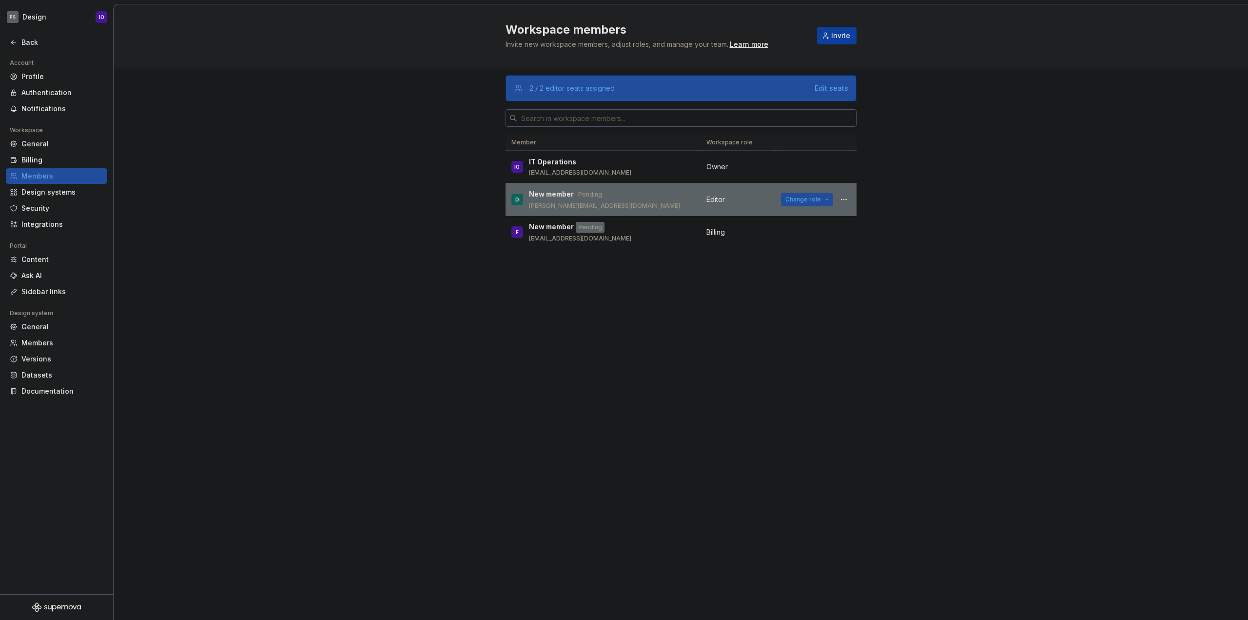
click at [791, 202] on span "Change role" at bounding box center [804, 200] width 36 height 8
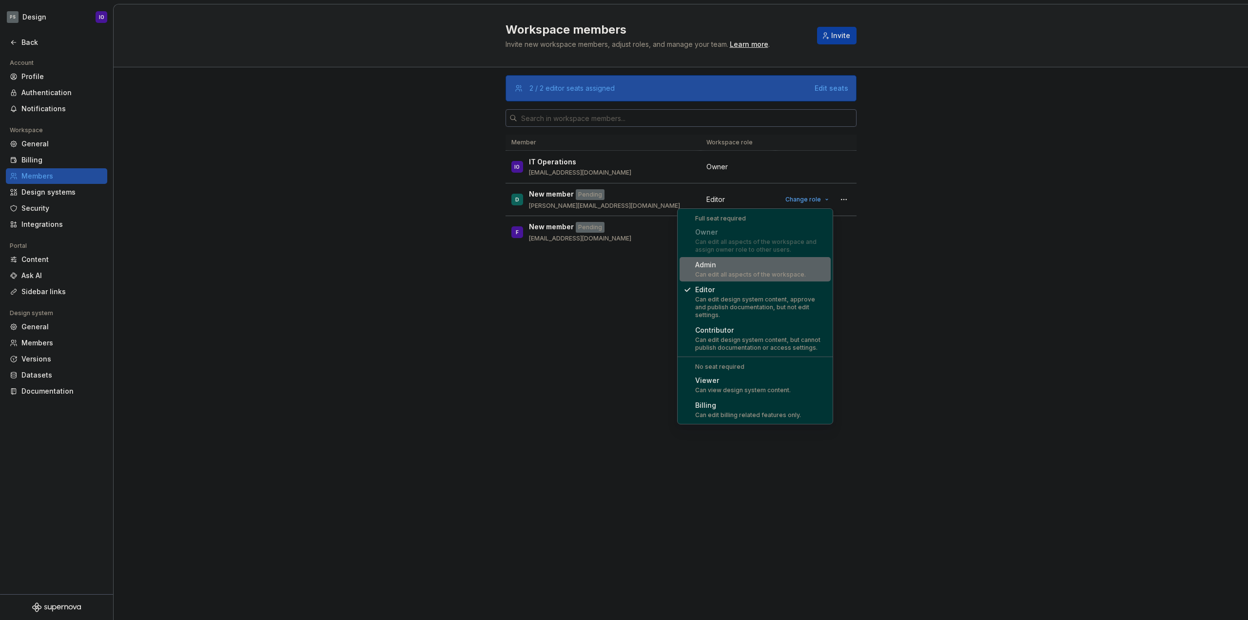
click at [538, 308] on div "2 / 2 editor seats assigned Edit seats Member Workspace role IO IT Operations […" at bounding box center [681, 324] width 351 height 515
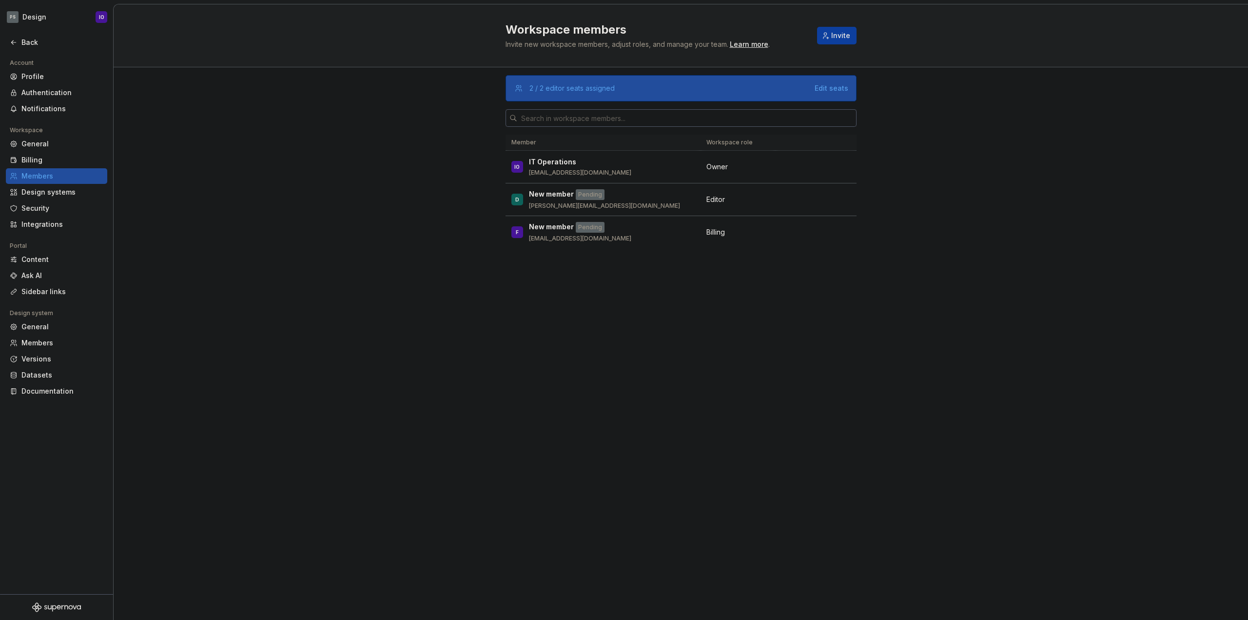
click at [380, 170] on div "2 / 2 editor seats assigned Edit seats Member Workspace role IO IT Operations […" at bounding box center [681, 343] width 1135 height 553
click at [637, 372] on div "2 / 2 editor seats assigned Edit seats Member Workspace role IO IT Operations […" at bounding box center [681, 324] width 351 height 515
click at [622, 356] on div "2 / 2 editor seats assigned Edit seats Member Workspace role IO IT Operations […" at bounding box center [681, 324] width 351 height 515
click at [617, 352] on div "2 / 2 editor seats assigned Edit seats Member Workspace role IO IT Operations […" at bounding box center [681, 324] width 351 height 515
drag, startPoint x: 807, startPoint y: 306, endPoint x: 485, endPoint y: 149, distance: 357.9
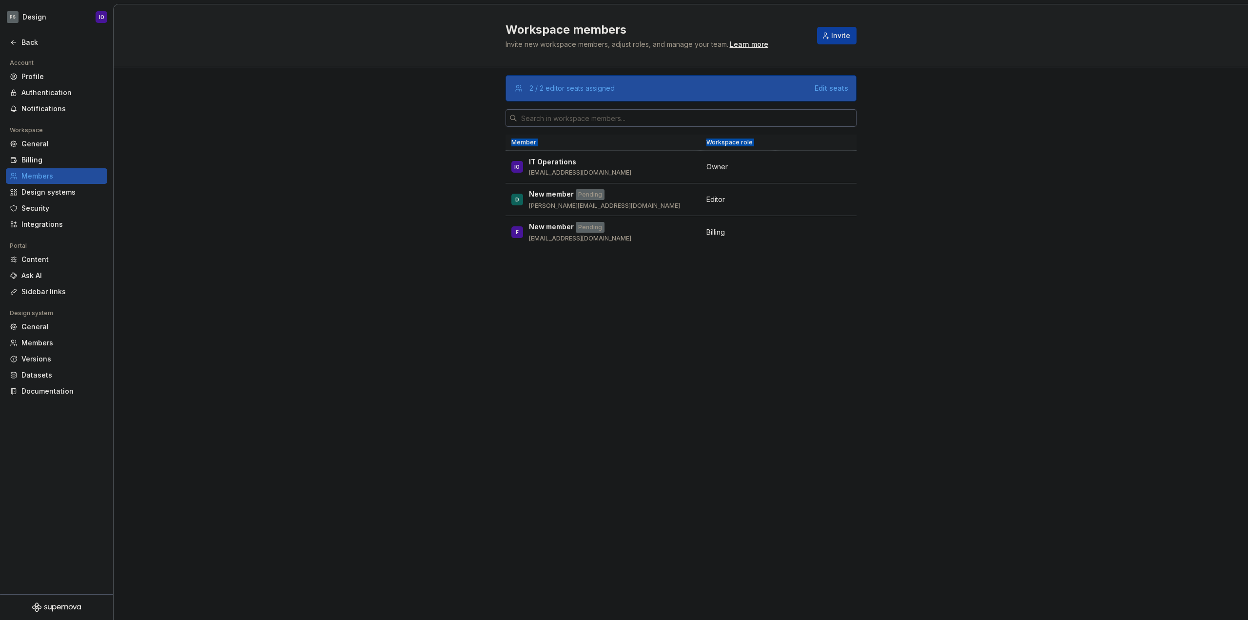
click at [506, 156] on div "2 / 2 editor seats assigned Edit seats Member Workspace role IO IT Operations […" at bounding box center [681, 324] width 351 height 515
click at [479, 148] on div "2 / 2 editor seats assigned Edit seats Member Workspace role IO IT Operations […" at bounding box center [681, 343] width 1135 height 553
drag, startPoint x: 453, startPoint y: 147, endPoint x: 776, endPoint y: 250, distance: 338.7
click at [775, 250] on div "2 / 2 editor seats assigned Edit seats Member Workspace role IO IT Operations […" at bounding box center [681, 343] width 1135 height 553
click at [776, 250] on div "2 / 2 editor seats assigned Edit seats Member Workspace role IO IT Operations […" at bounding box center [681, 324] width 351 height 515
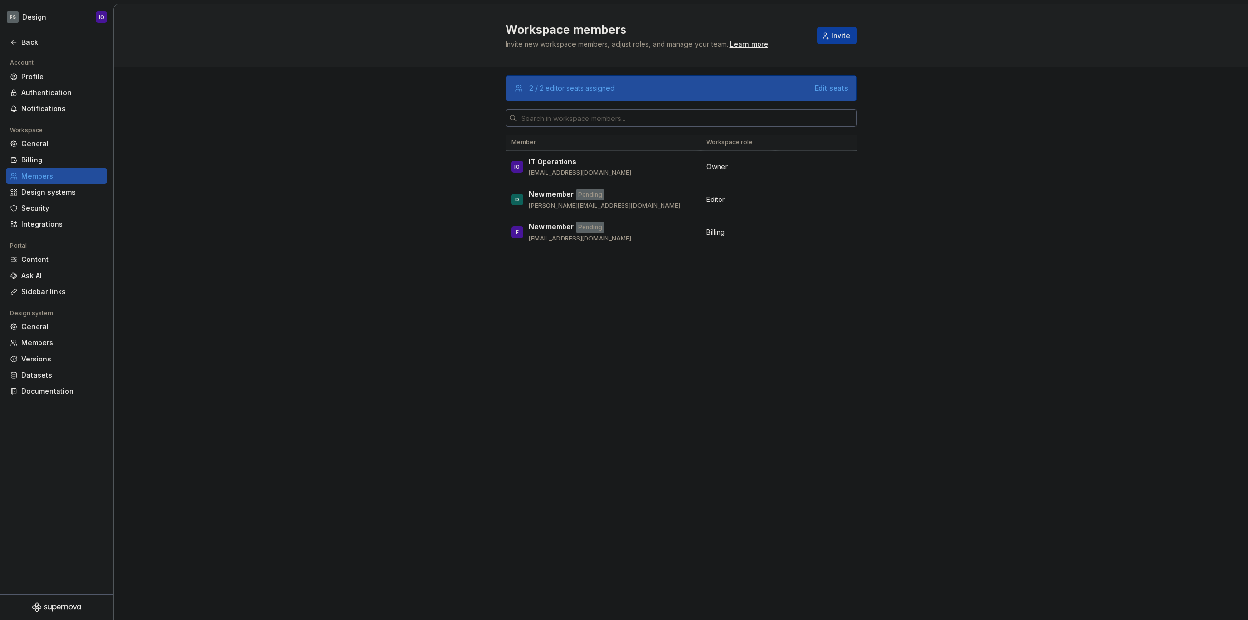
drag, startPoint x: 826, startPoint y: 278, endPoint x: 495, endPoint y: 156, distance: 353.0
click at [495, 156] on div "2 / 2 editor seats assigned Edit seats Member Workspace role IO IT Operations […" at bounding box center [681, 343] width 1135 height 553
click at [475, 166] on div "2 / 2 editor seats assigned Edit seats Member Workspace role IO IT Operations […" at bounding box center [681, 343] width 1135 height 553
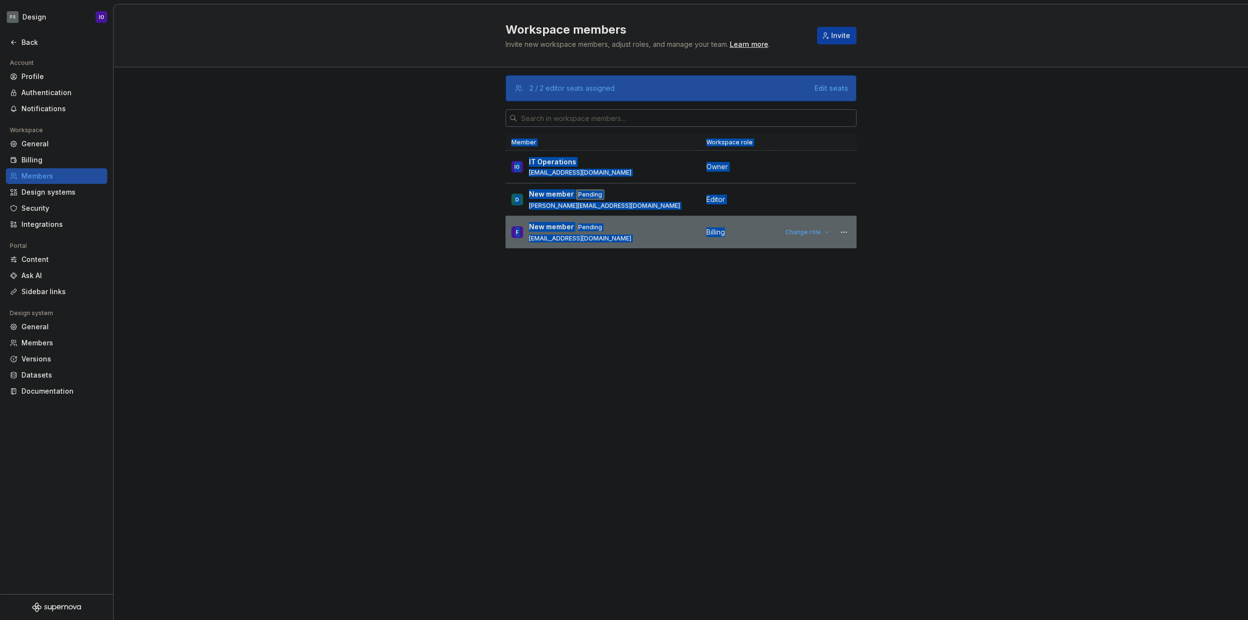
drag, startPoint x: 476, startPoint y: 159, endPoint x: 768, endPoint y: 225, distance: 299.0
click at [763, 222] on div "2 / 2 editor seats assigned Edit seats Member Workspace role IO IT Operations […" at bounding box center [681, 343] width 1135 height 553
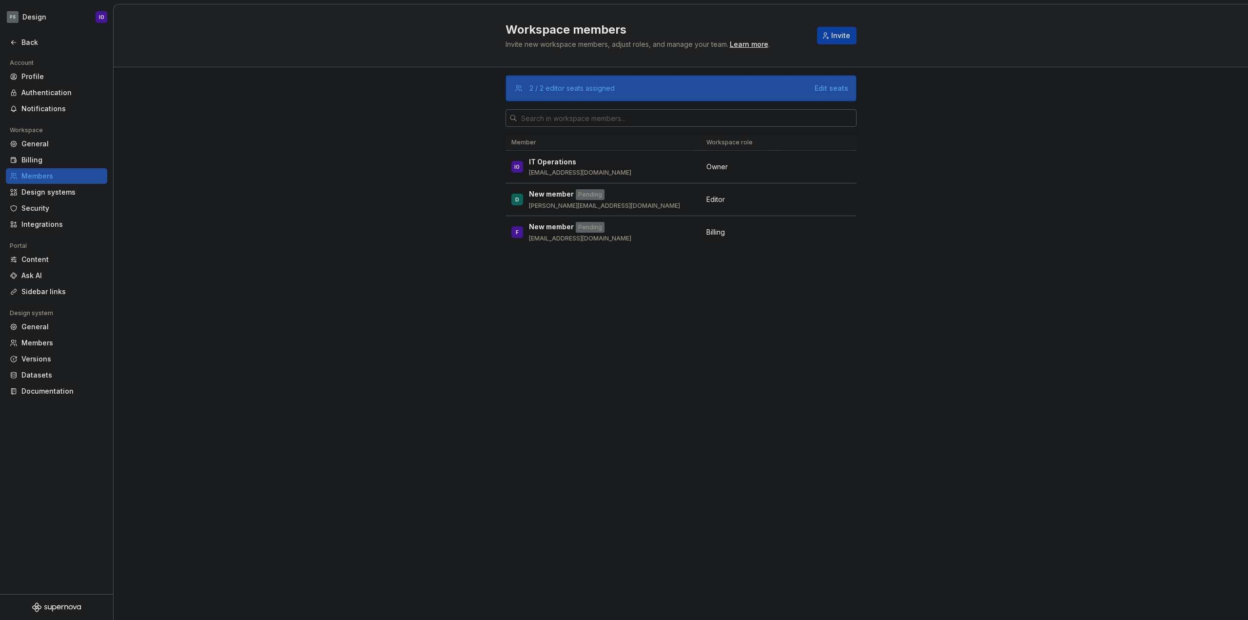
click at [788, 268] on div "2 / 2 editor seats assigned Edit seats Member Workspace role IO IT Operations […" at bounding box center [681, 324] width 351 height 515
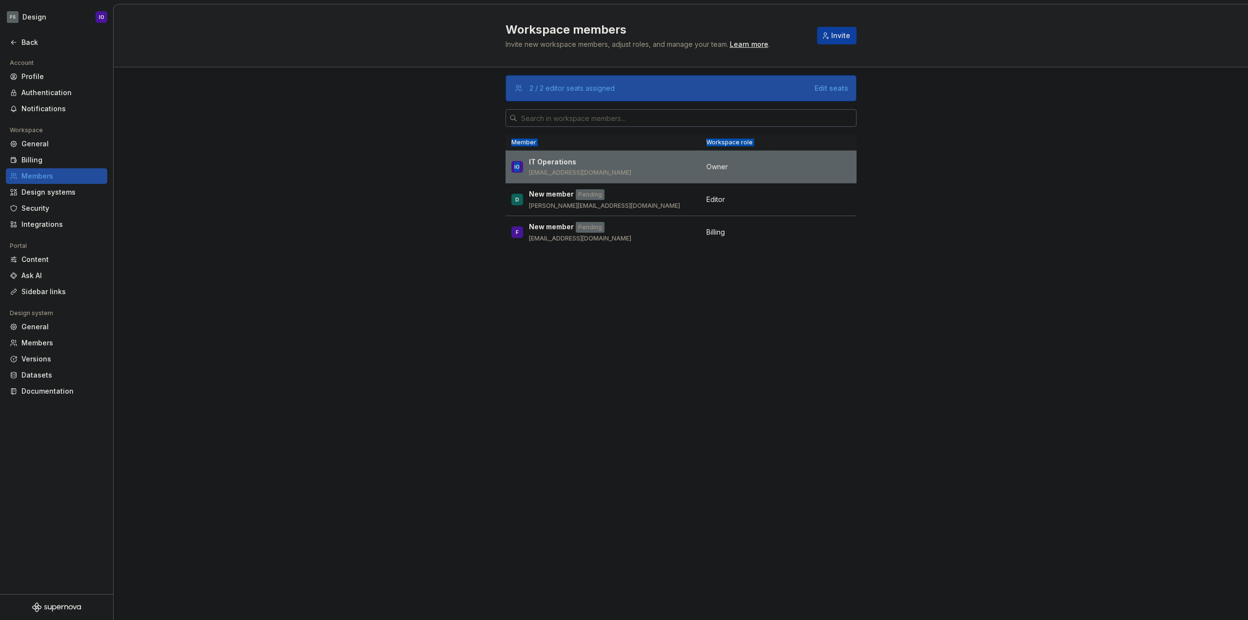
drag, startPoint x: 788, startPoint y: 268, endPoint x: 521, endPoint y: 161, distance: 287.5
click at [521, 161] on div "2 / 2 editor seats assigned Edit seats Member Workspace role IO IT Operations […" at bounding box center [681, 324] width 351 height 515
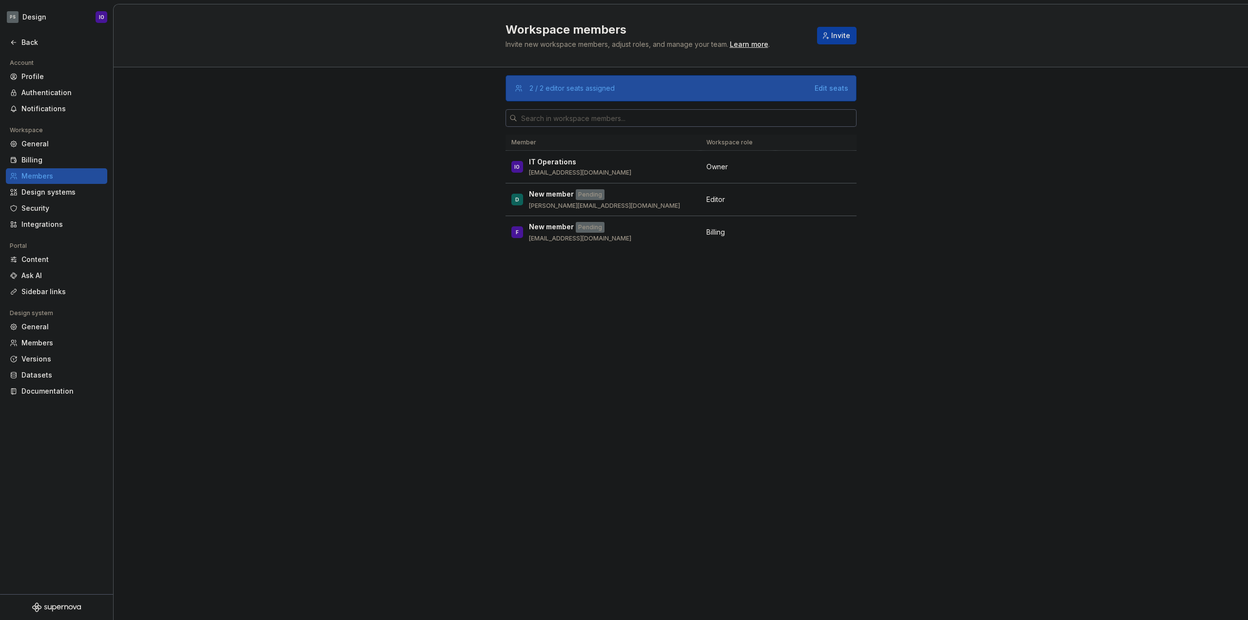
click at [415, 162] on div "2 / 2 editor seats assigned Edit seats Member Workspace role IO IT Operations […" at bounding box center [681, 343] width 1135 height 553
click at [394, 192] on div "2 / 2 editor seats assigned Edit seats Member Workspace role IO IT Operations […" at bounding box center [681, 343] width 1135 height 553
click at [392, 131] on div "2 / 2 editor seats assigned Edit seats Member Workspace role IO IT Operations […" at bounding box center [681, 343] width 1135 height 553
drag, startPoint x: 834, startPoint y: 87, endPoint x: 734, endPoint y: 43, distance: 109.6
click at [734, 43] on div "Workspace members Invite new workspace members, adjust roles, and manage your t…" at bounding box center [681, 311] width 1135 height 615
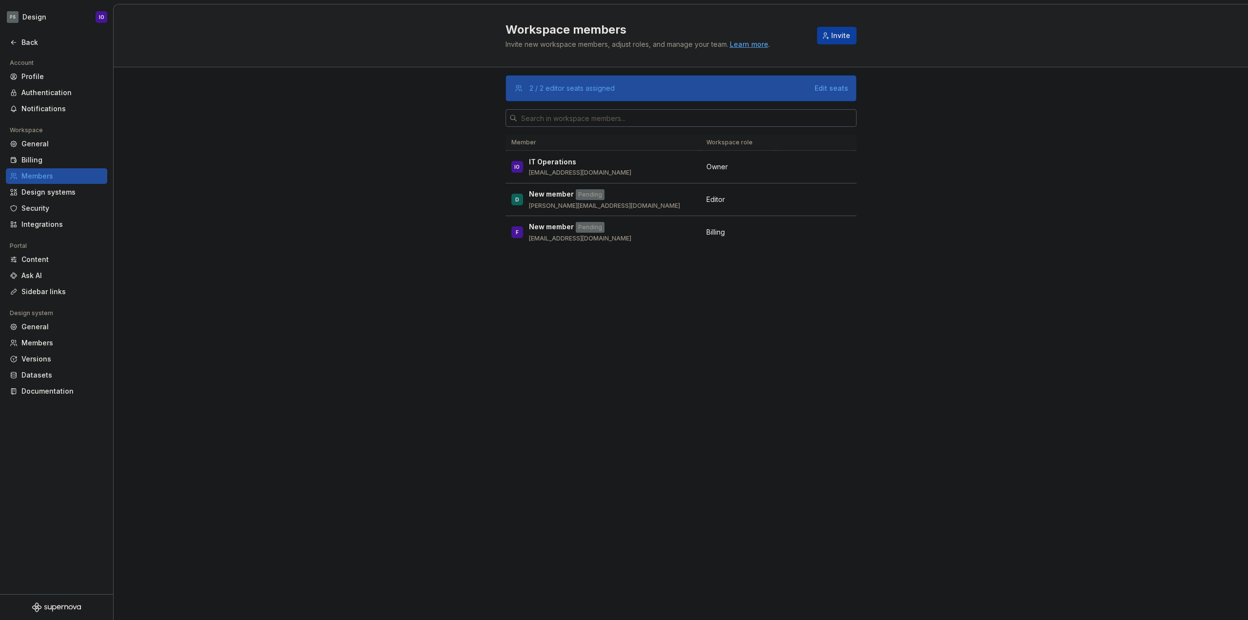
click at [744, 44] on div "Learn more" at bounding box center [749, 45] width 39 height 10
click at [691, 392] on div "2 / 2 editor seats assigned Edit seats Member Workspace role IO IT Operations […" at bounding box center [681, 324] width 351 height 515
click at [750, 365] on div "2 / 2 editor seats assigned Edit seats Member Workspace role IO IT Operations […" at bounding box center [681, 324] width 351 height 515
click at [840, 37] on span "Invite" at bounding box center [840, 36] width 19 height 10
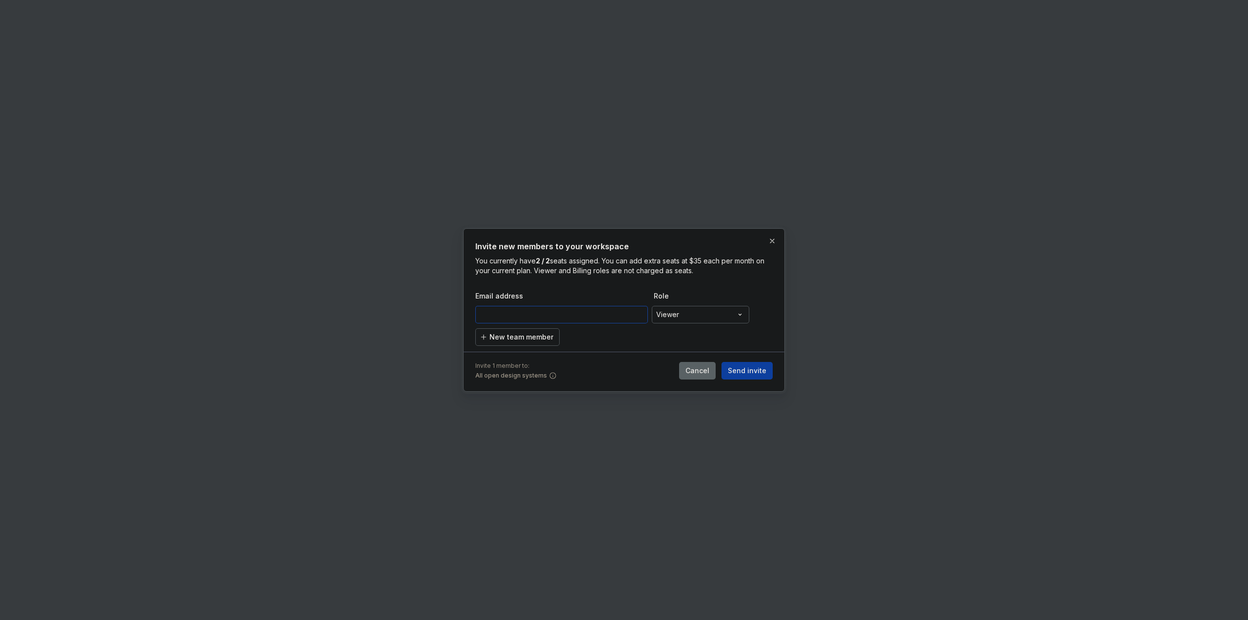
paste input "[PERSON_NAME][EMAIL_ADDRESS][DOMAIN_NAME]"
type input "[PERSON_NAME][EMAIL_ADDRESS][DOMAIN_NAME]"
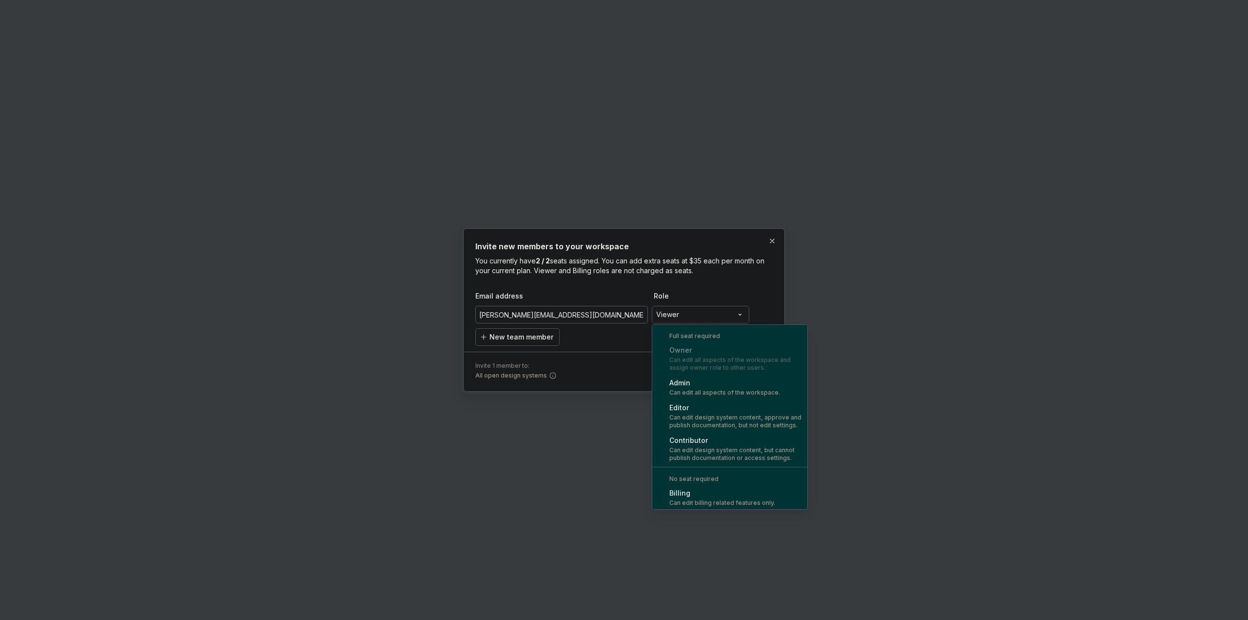
click at [690, 308] on div "**********" at bounding box center [624, 310] width 1248 height 620
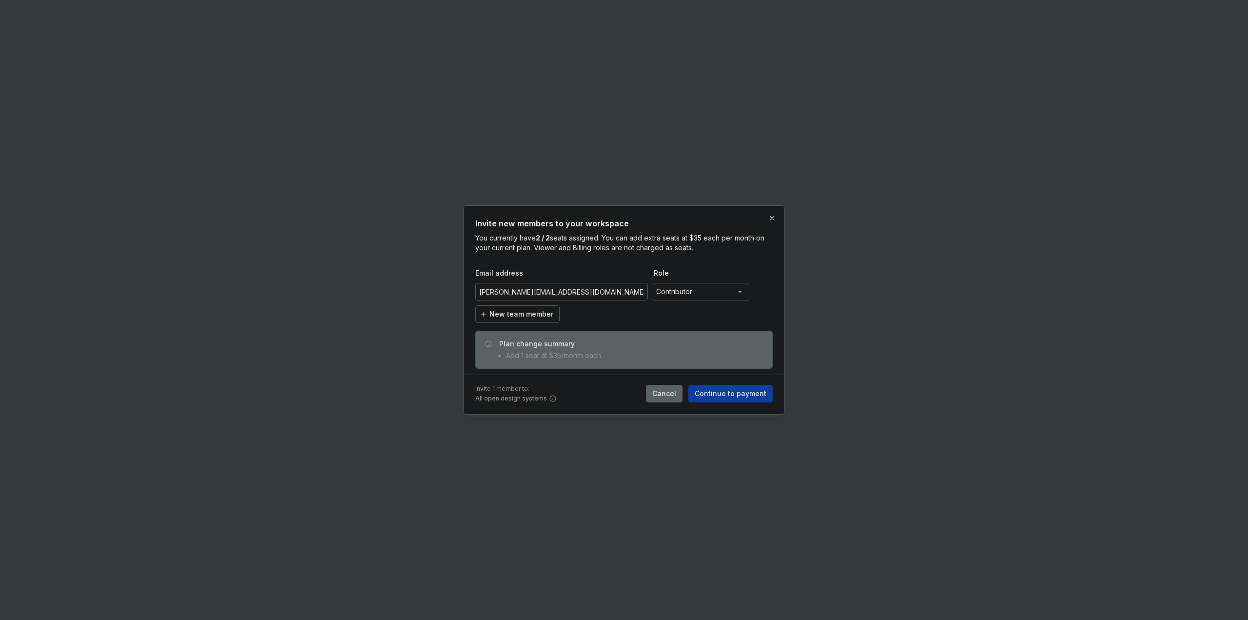
click at [700, 289] on div "**********" at bounding box center [624, 310] width 1248 height 620
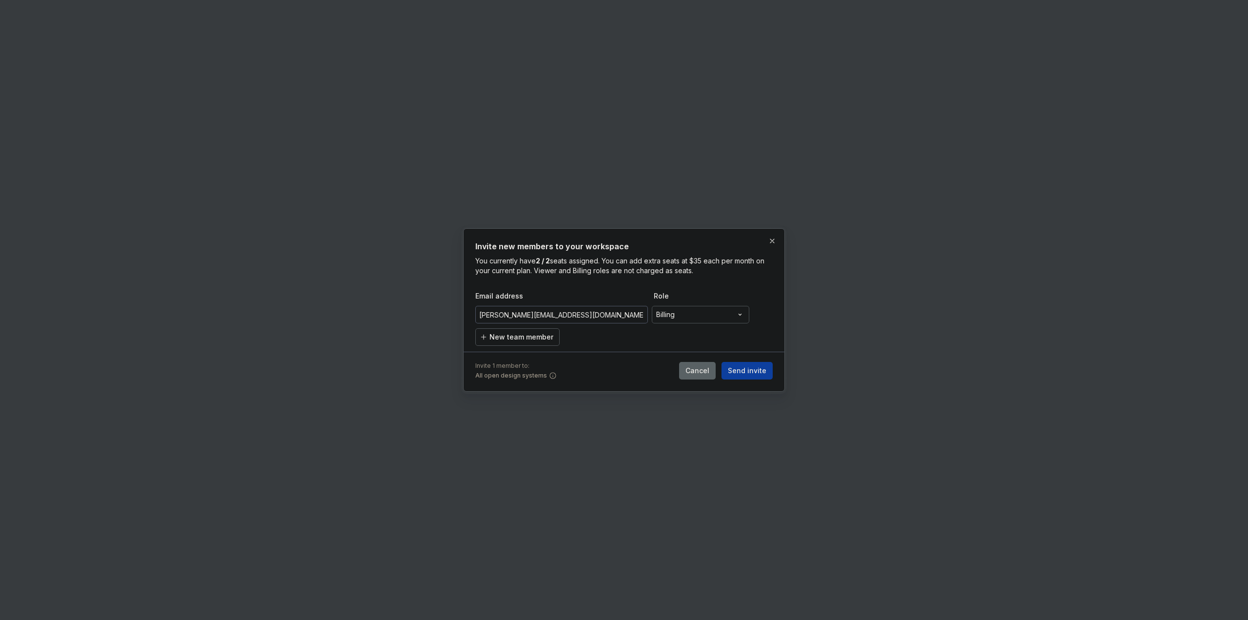
click at [716, 312] on div "**********" at bounding box center [624, 310] width 1248 height 620
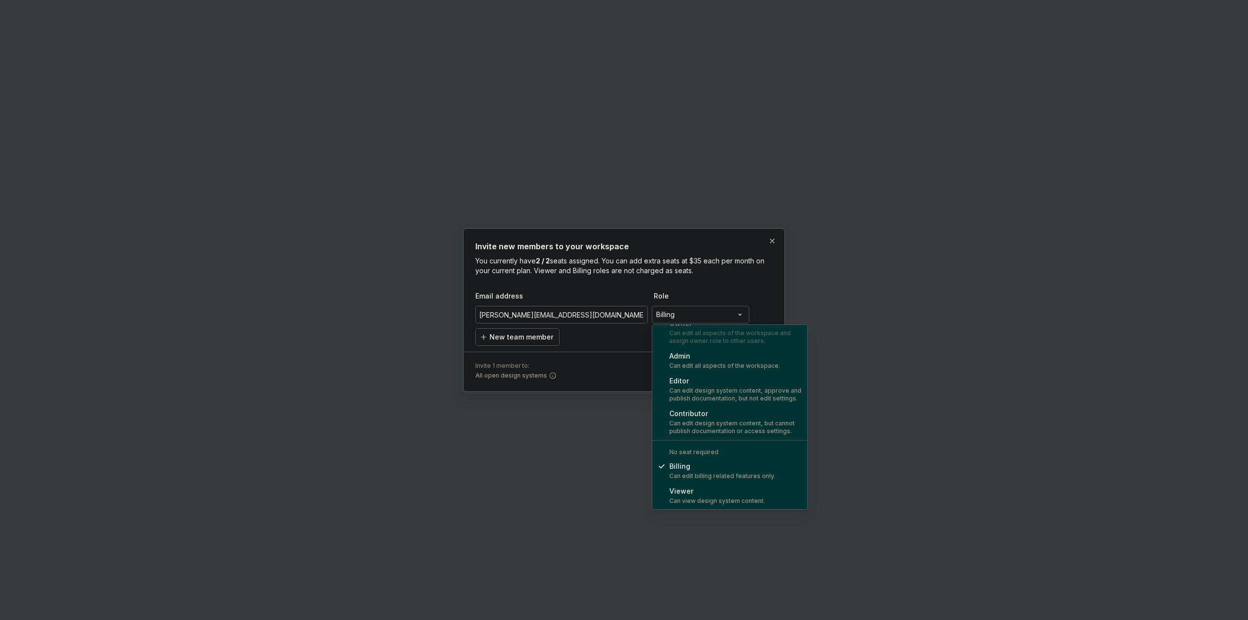
select select "******"
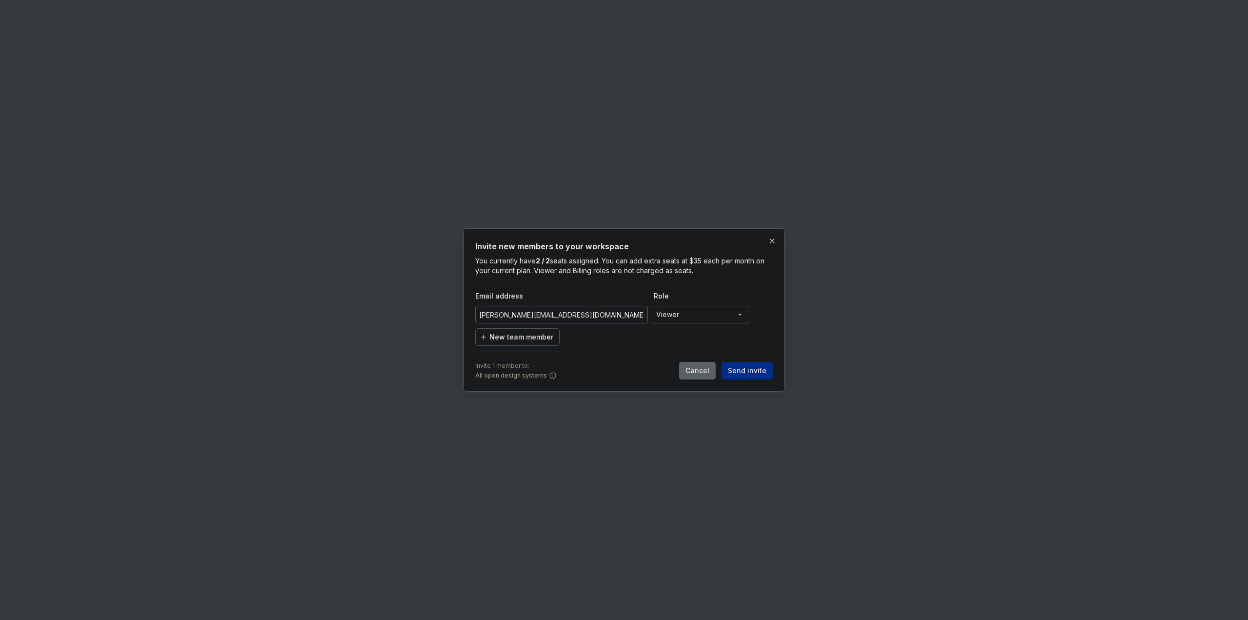
click at [753, 369] on span "Send invite" at bounding box center [747, 371] width 39 height 10
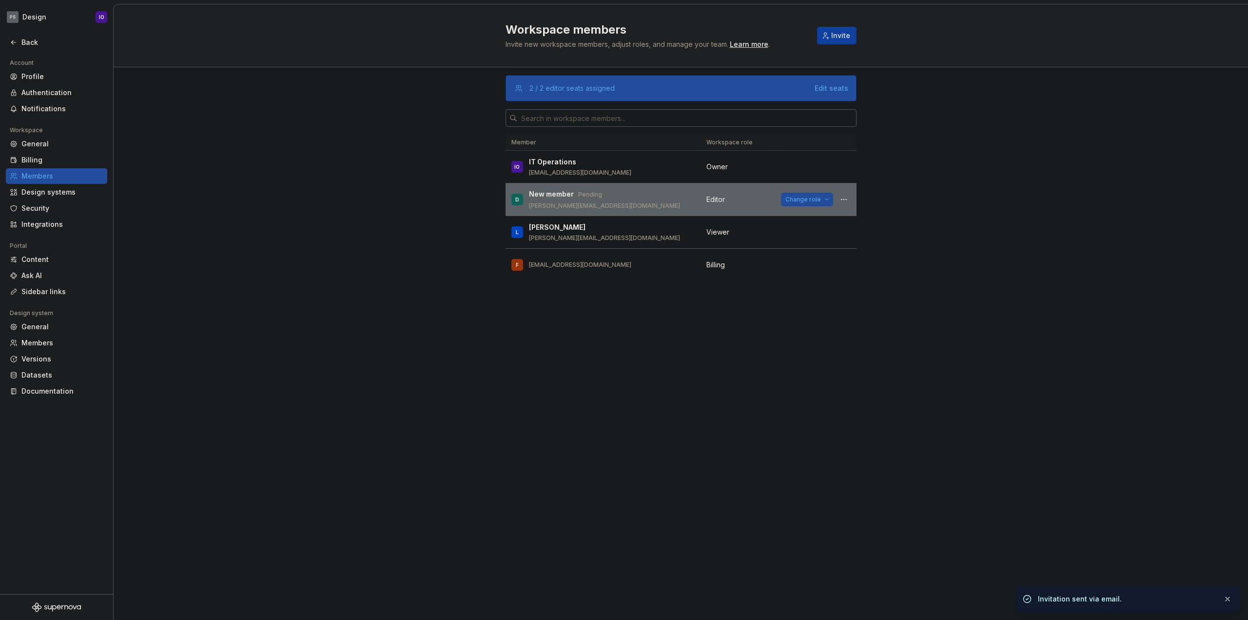
click at [811, 201] on span "Change role" at bounding box center [804, 200] width 36 height 8
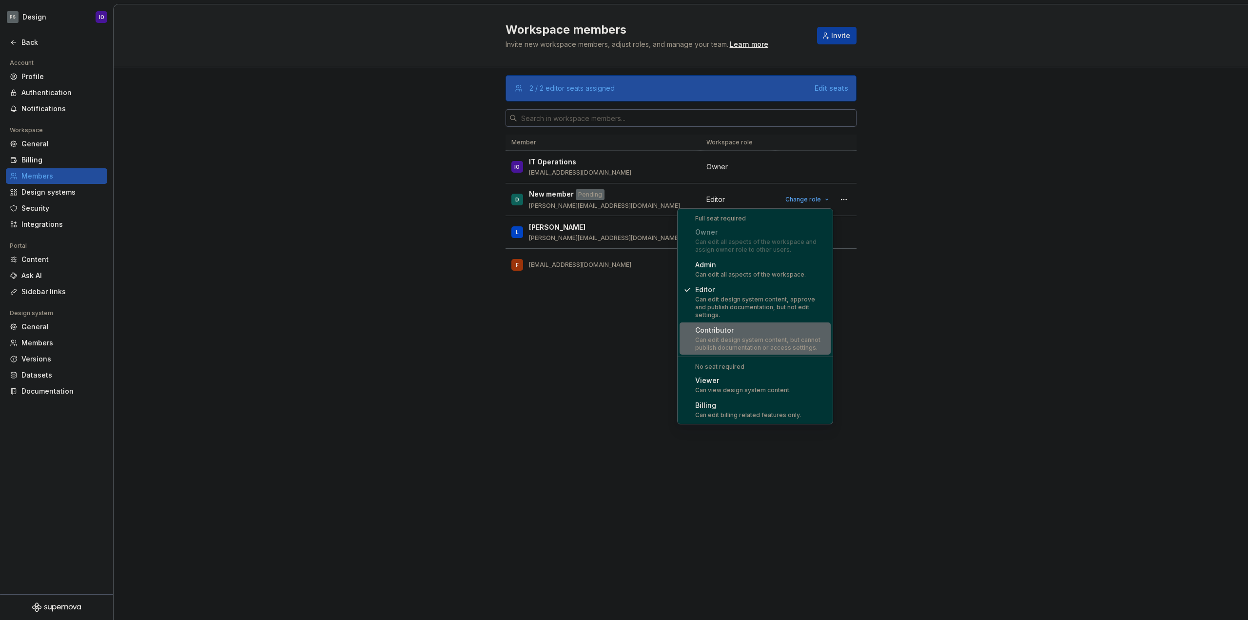
click at [922, 317] on div "2 / 2 editor seats assigned Edit seats Member Workspace role IO IT Operations […" at bounding box center [681, 343] width 1135 height 553
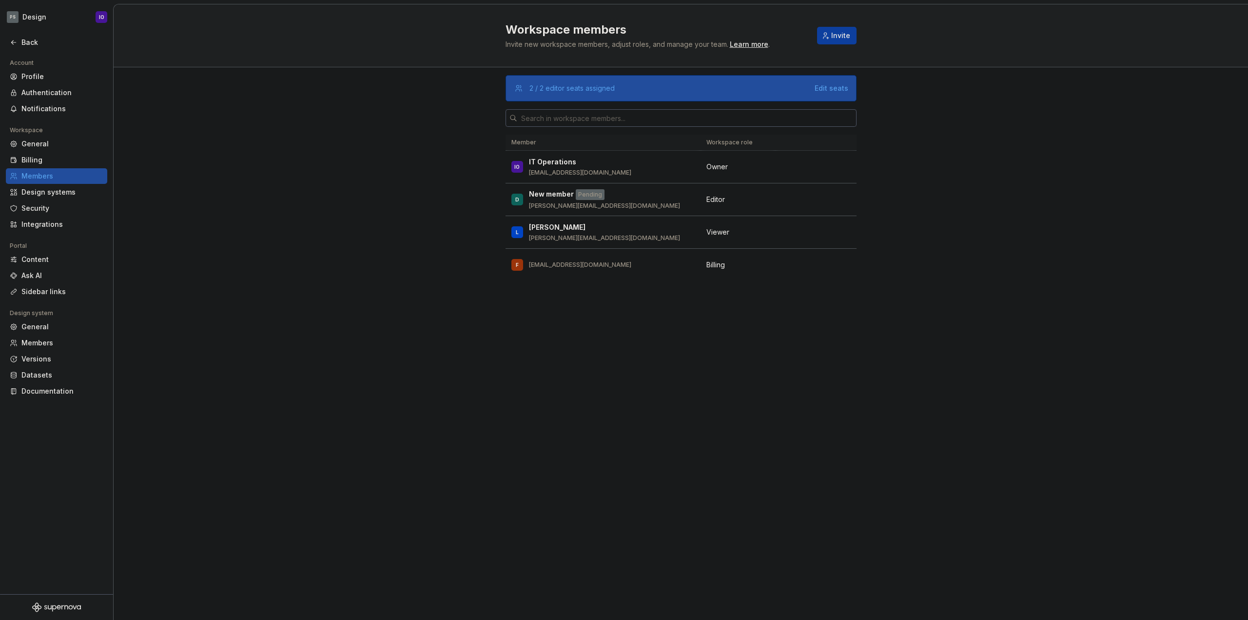
click at [396, 212] on div "2 / 2 editor seats assigned Edit seats Member Workspace role IO IT Operations […" at bounding box center [681, 343] width 1135 height 553
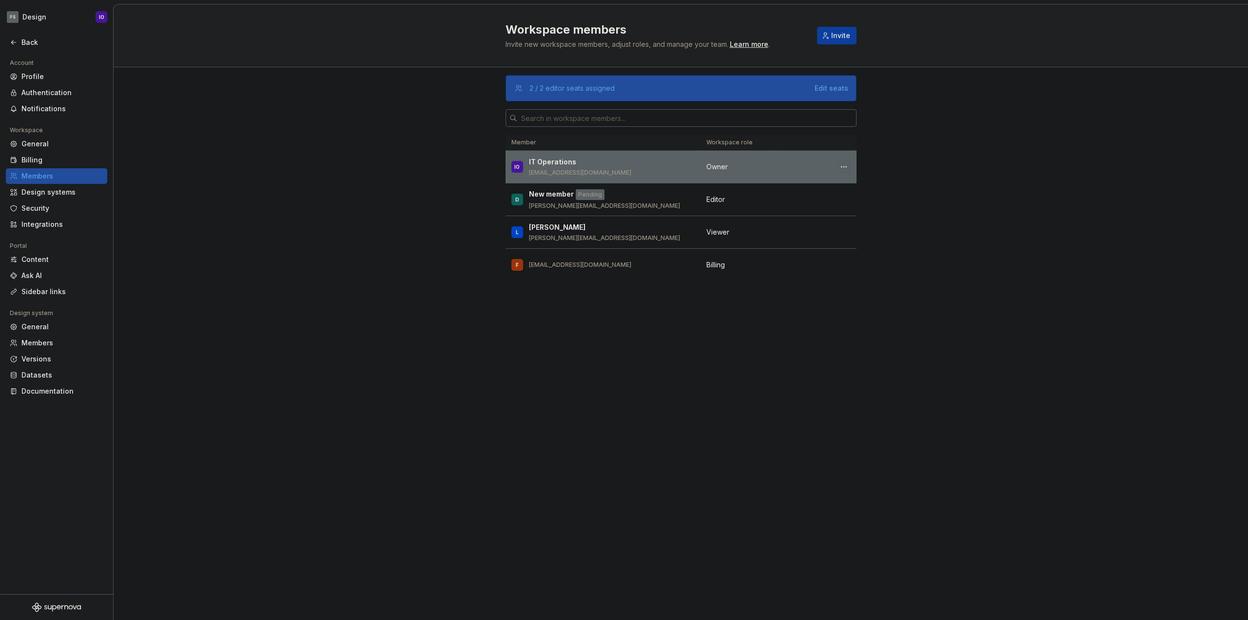
click at [845, 165] on button "button" at bounding box center [844, 167] width 14 height 14
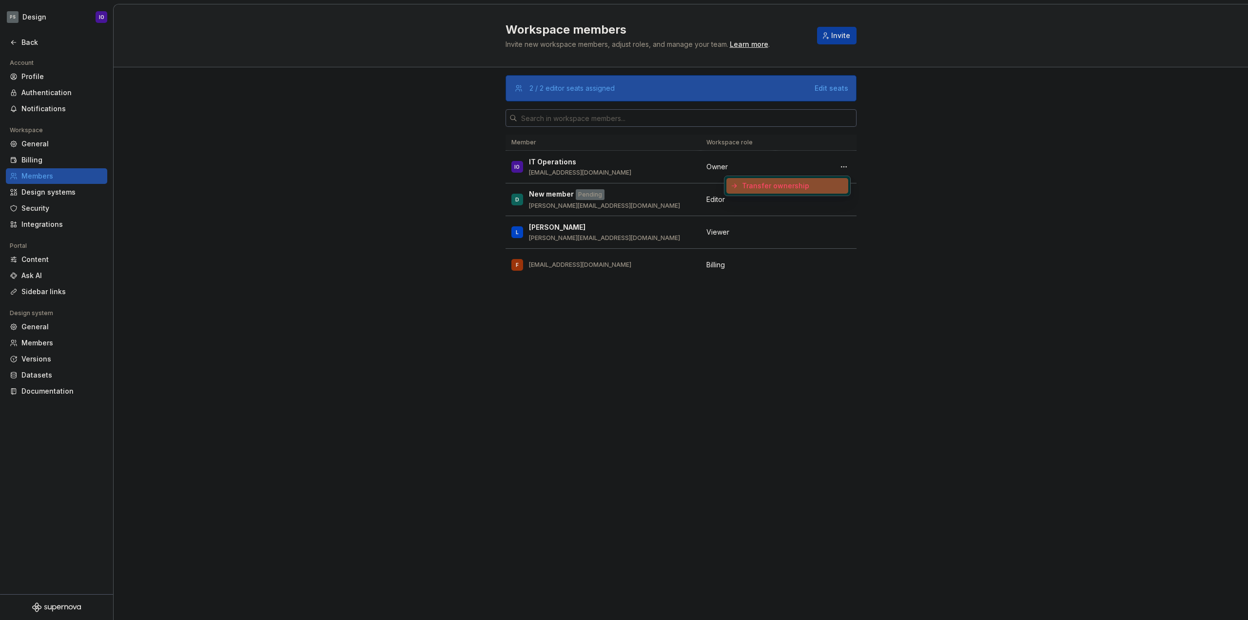
click at [387, 188] on div "2 / 2 editor seats assigned Edit seats Member Workspace role IO IT Operations […" at bounding box center [681, 343] width 1135 height 553
click at [331, 200] on div "2 / 2 editor seats assigned Edit seats Member Workspace role IO IT Operations […" at bounding box center [681, 343] width 1135 height 553
